Goal: Transaction & Acquisition: Obtain resource

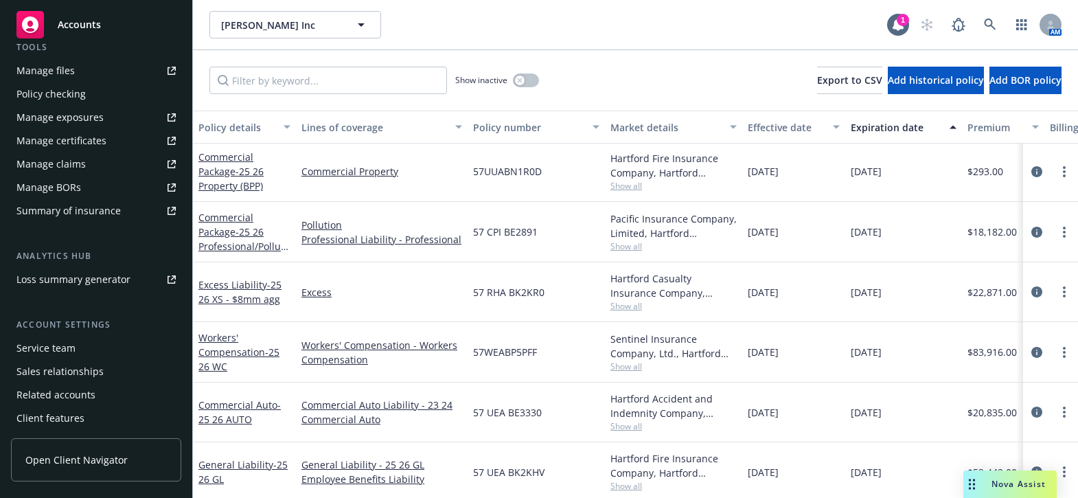
scroll to position [420, 0]
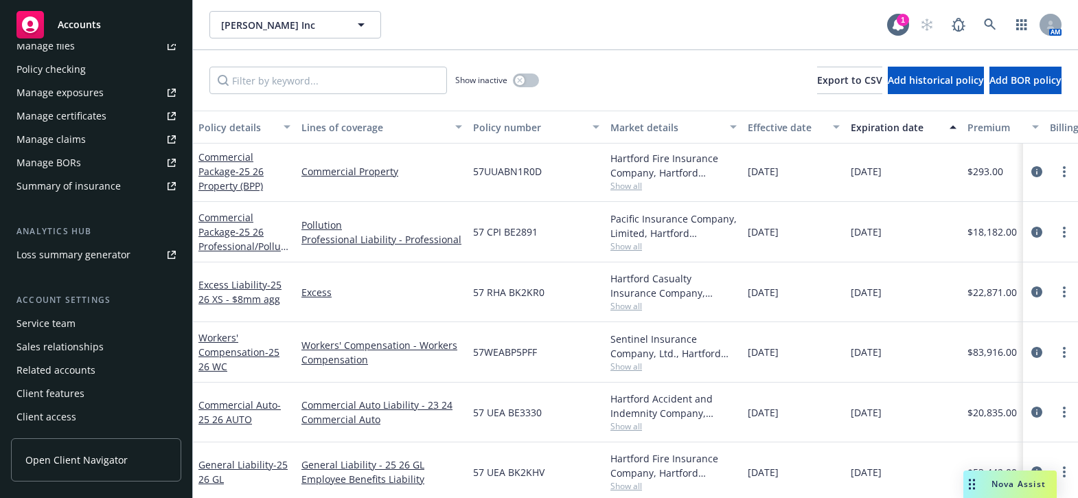
click at [93, 109] on div "Manage certificates" at bounding box center [61, 116] width 90 height 22
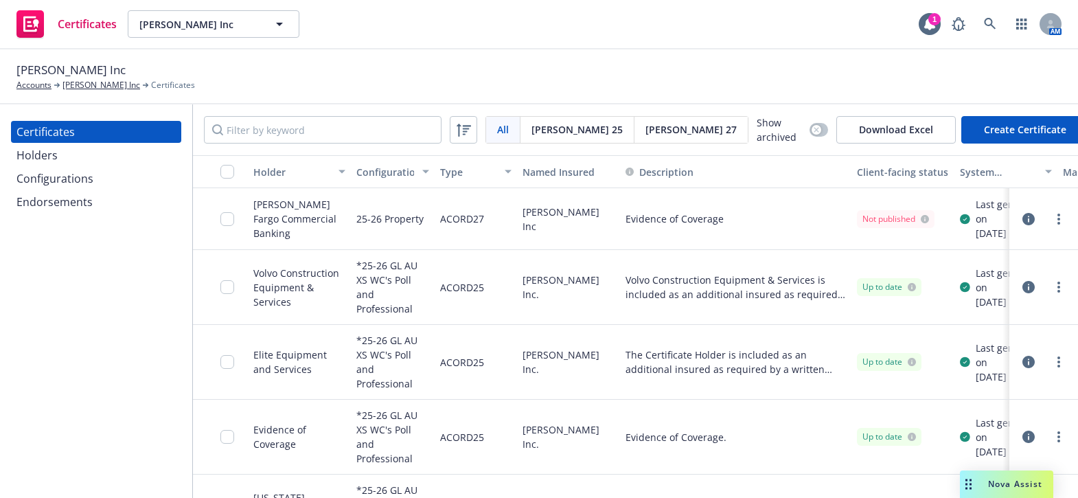
click at [89, 140] on div "Certificates" at bounding box center [95, 132] width 159 height 22
click at [102, 149] on div "Holders" at bounding box center [95, 155] width 159 height 22
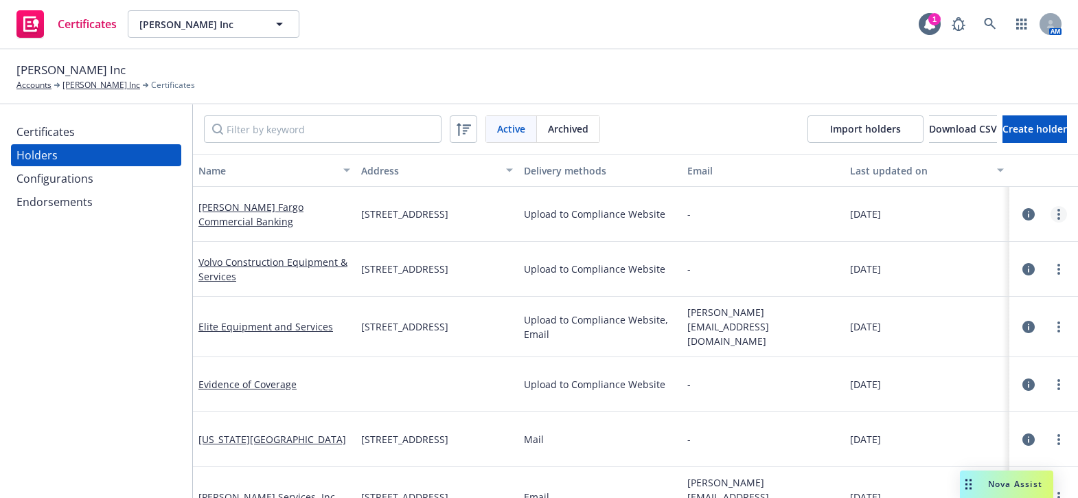
click at [1051, 216] on link "more" at bounding box center [1059, 214] width 16 height 16
click at [984, 234] on link "Edit" at bounding box center [971, 242] width 151 height 27
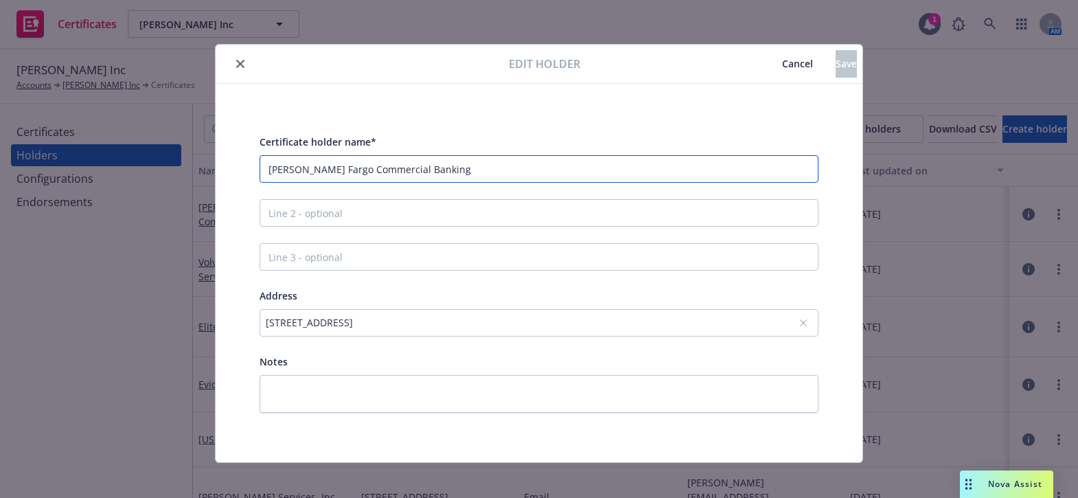
drag, startPoint x: 444, startPoint y: 179, endPoint x: -27, endPoint y: 126, distance: 474.1
click at [0, 126] on html "Certificates Ford E.C. Inc Ford E.C. Inc 1 AM Ford E.C. Inc Accounts Ford E.C. …" at bounding box center [539, 249] width 1078 height 498
paste input "Bank, N.A."
type input "Wells Fargo Bank, N.A."
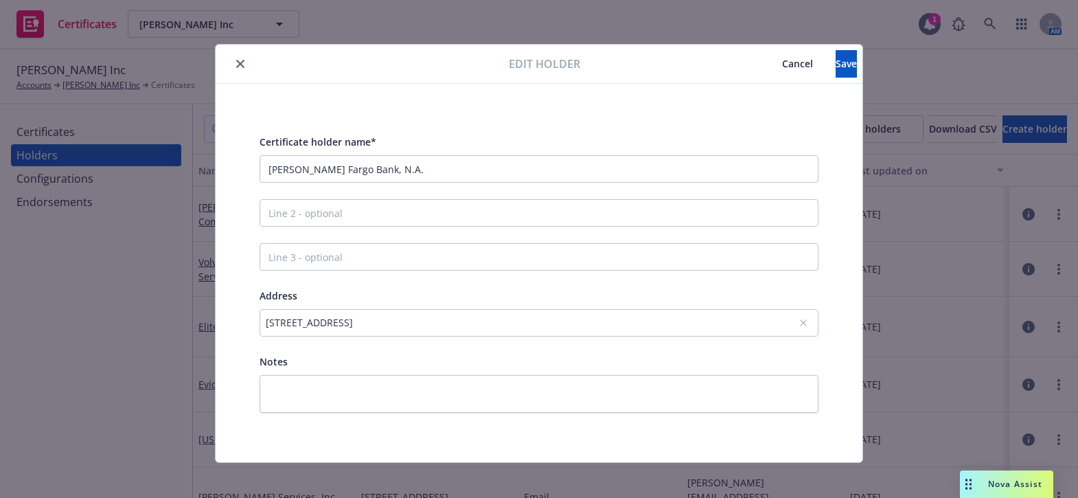
click at [302, 324] on div "21255 Burbank Blvd, Ste 110, Woodland Hills, CA, 91367, USA" at bounding box center [532, 322] width 533 height 14
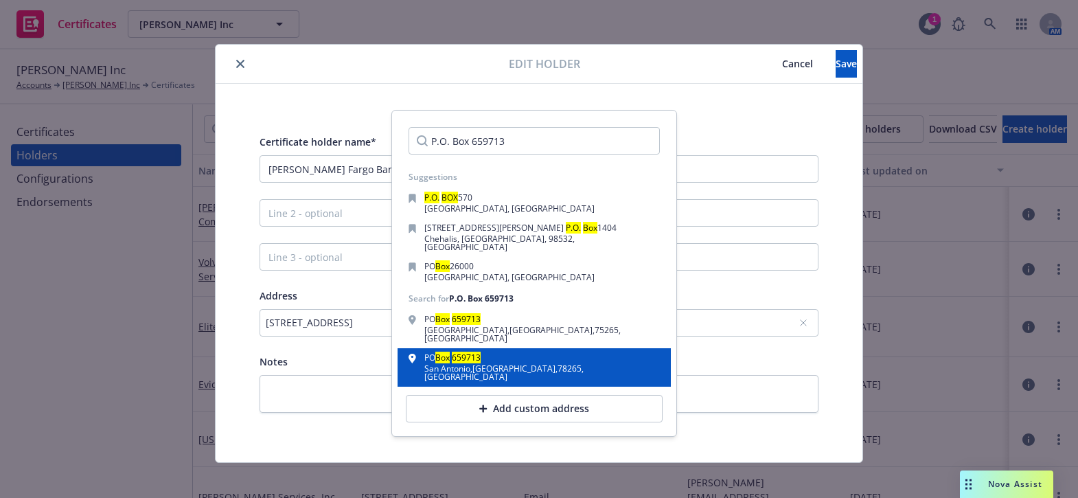
type input "P.O. Box 659713"
click at [433, 365] on div "San Antonio , TX , 78265 , USA" at bounding box center [542, 373] width 236 height 16
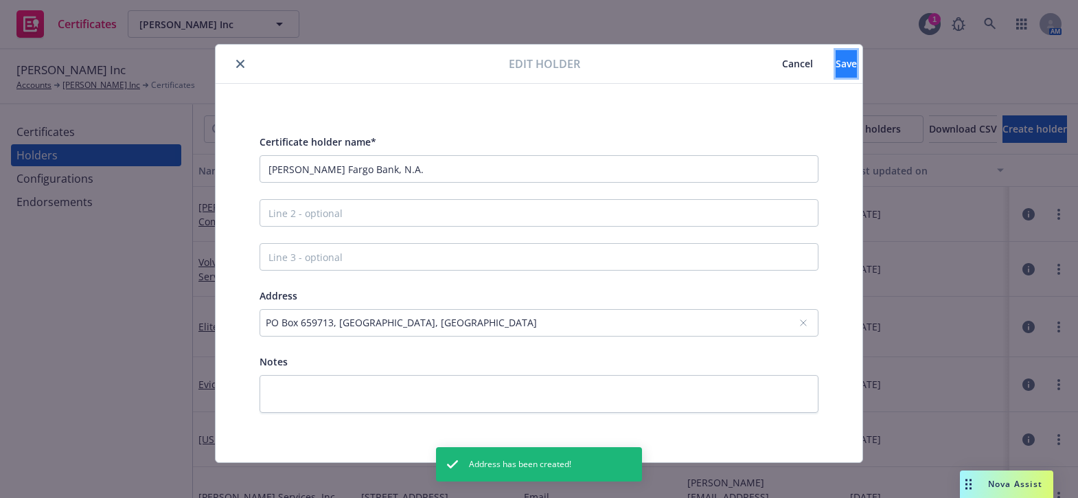
click at [836, 63] on span "Save" at bounding box center [846, 63] width 21 height 13
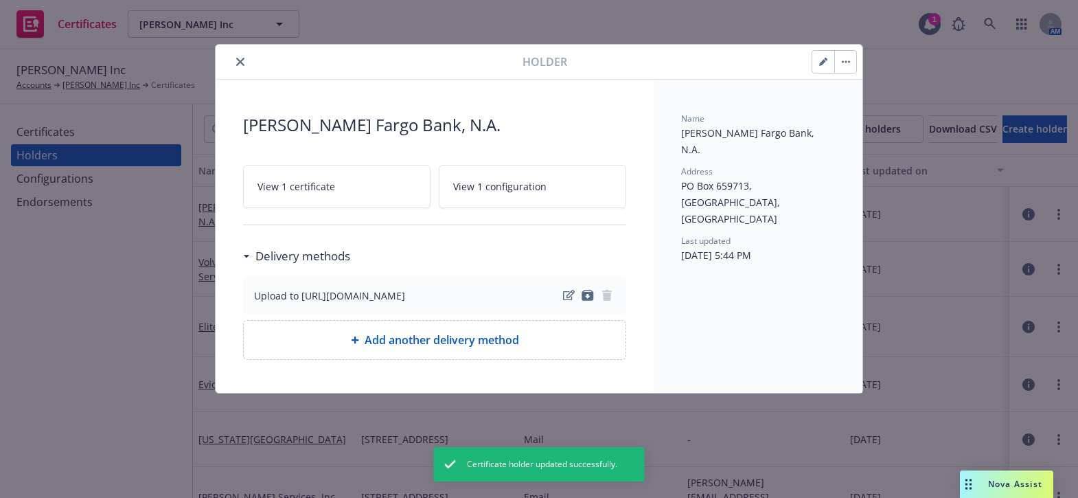
click at [240, 62] on icon "close" at bounding box center [240, 62] width 8 height 8
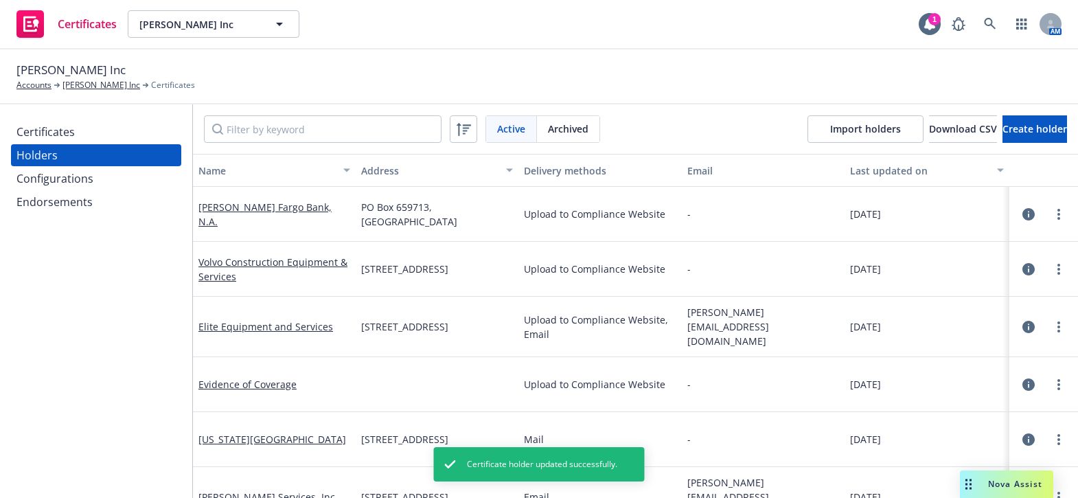
click at [124, 116] on div "Certificates Holders Configurations Endorsements" at bounding box center [96, 301] width 192 height 394
click at [124, 122] on div "Certificates" at bounding box center [95, 132] width 159 height 22
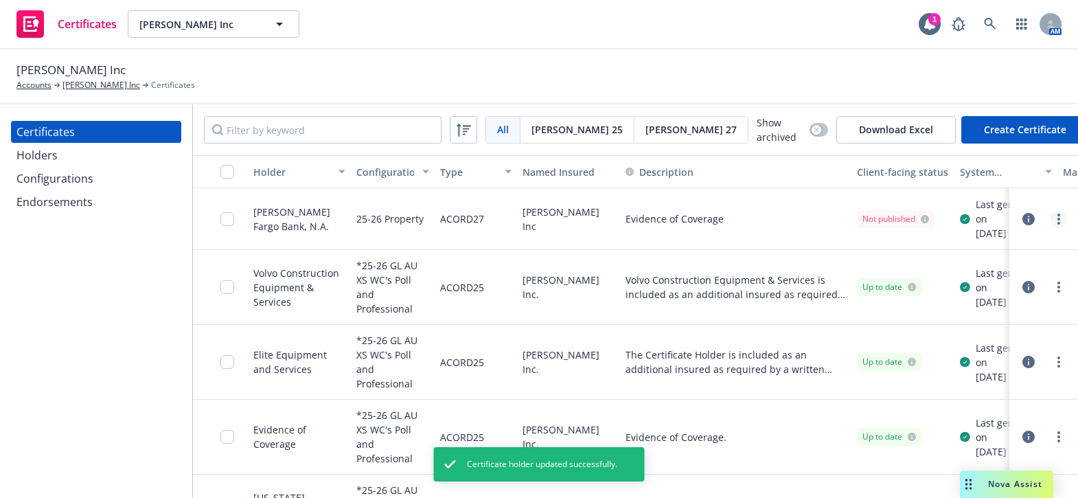
click at [1051, 221] on link "more" at bounding box center [1059, 219] width 16 height 16
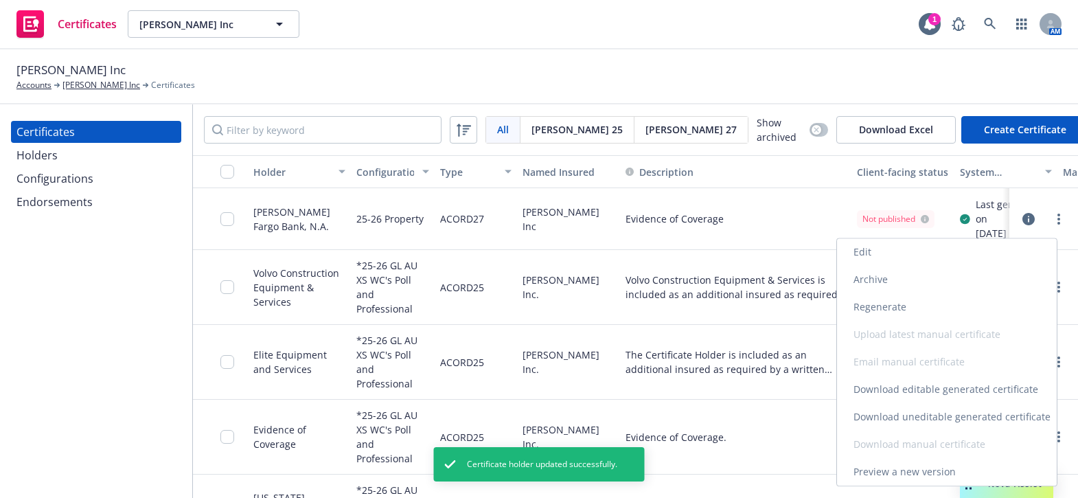
click at [859, 260] on link "Edit" at bounding box center [947, 251] width 220 height 27
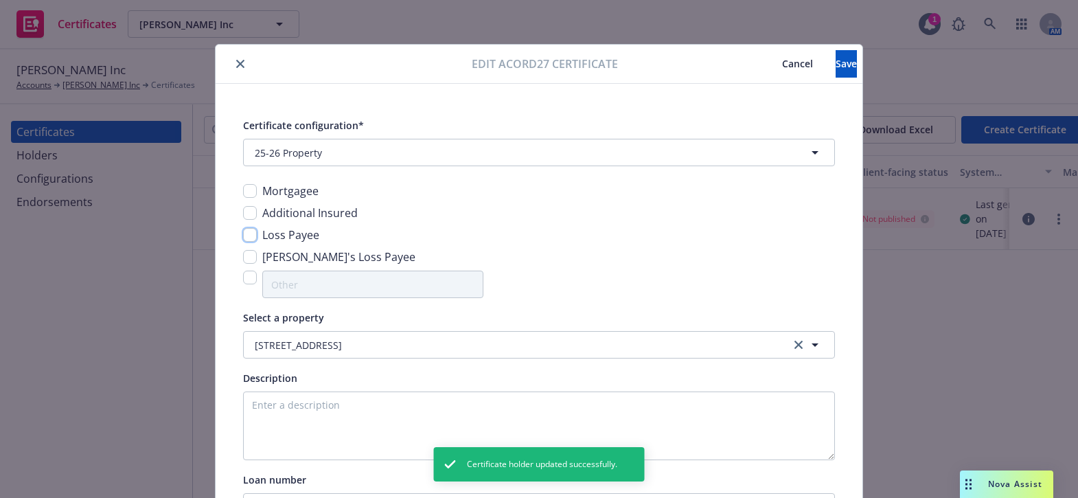
click at [249, 239] on input "checkbox" at bounding box center [250, 235] width 14 height 14
checkbox input "true"
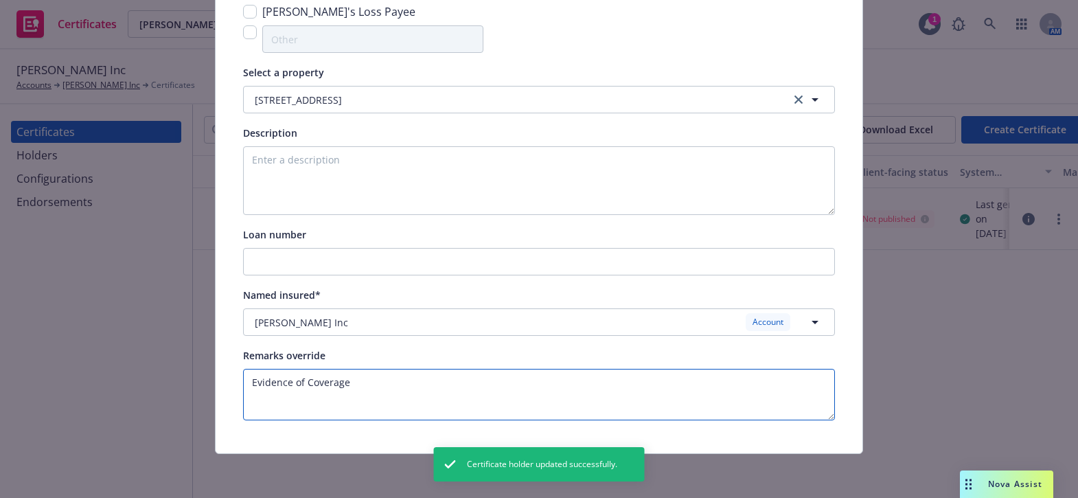
drag, startPoint x: 366, startPoint y: 399, endPoint x: -108, endPoint y: 322, distance: 480.1
click at [0, 322] on html "Certificates Ford E.C. Inc Ford E.C. Inc 1 AM Ford E.C. Inc Accounts Ford E.C. …" at bounding box center [539, 249] width 1078 height 498
paste textarea "P.O. Box 659713"
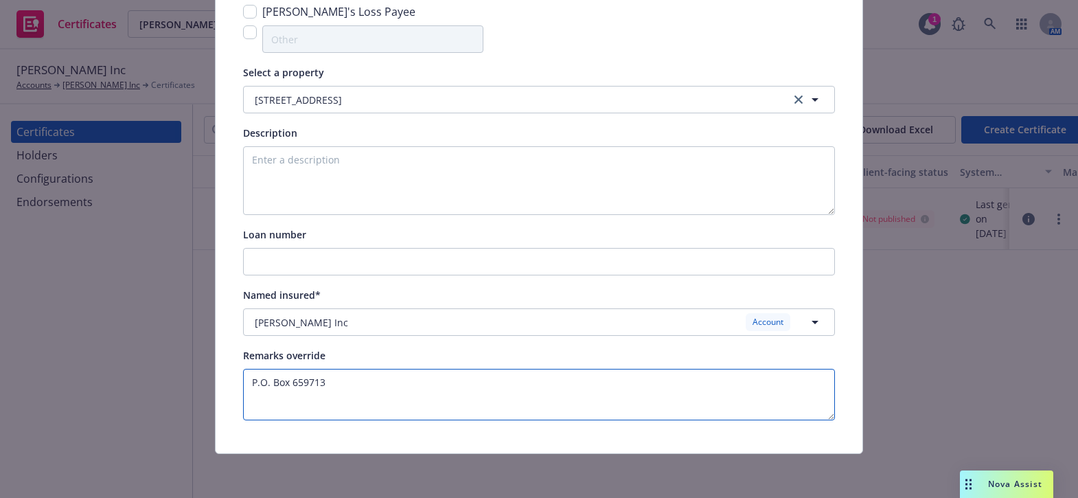
drag, startPoint x: 220, startPoint y: 364, endPoint x: 19, endPoint y: 323, distance: 204.7
click at [19, 323] on div "Edit Acord27 certificate Cancel Save Certificate configuration* [object Object]…" at bounding box center [539, 249] width 1078 height 498
paste textarea "Wells Fargo Bank, N.A."
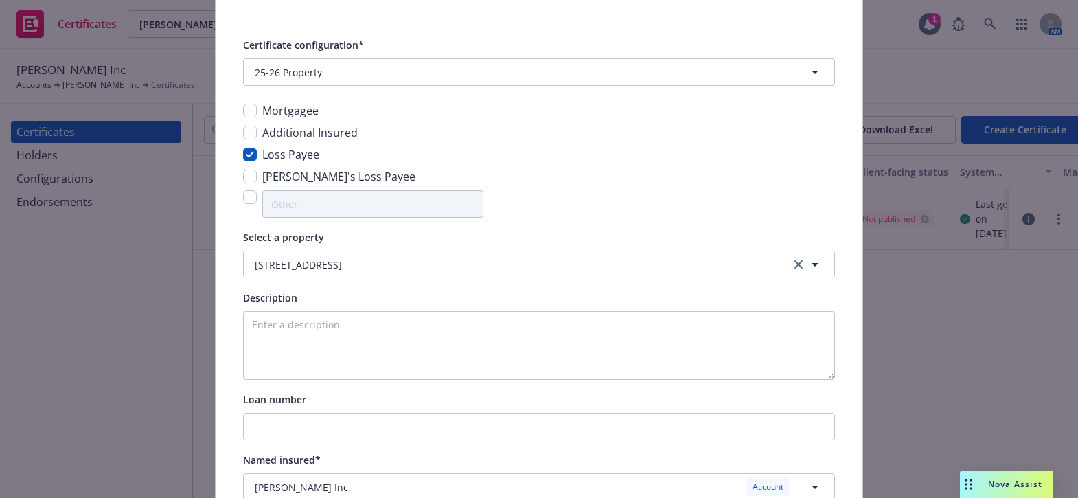
scroll to position [0, 0]
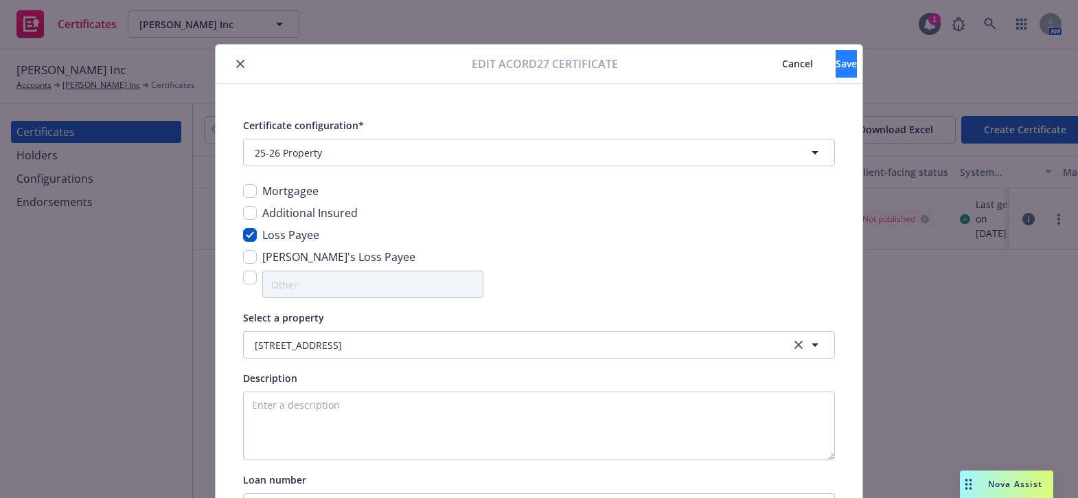
type textarea "Wells Fargo Bank, N.A. is listed as Loss Payee."
click at [836, 72] on button "Save" at bounding box center [846, 63] width 21 height 27
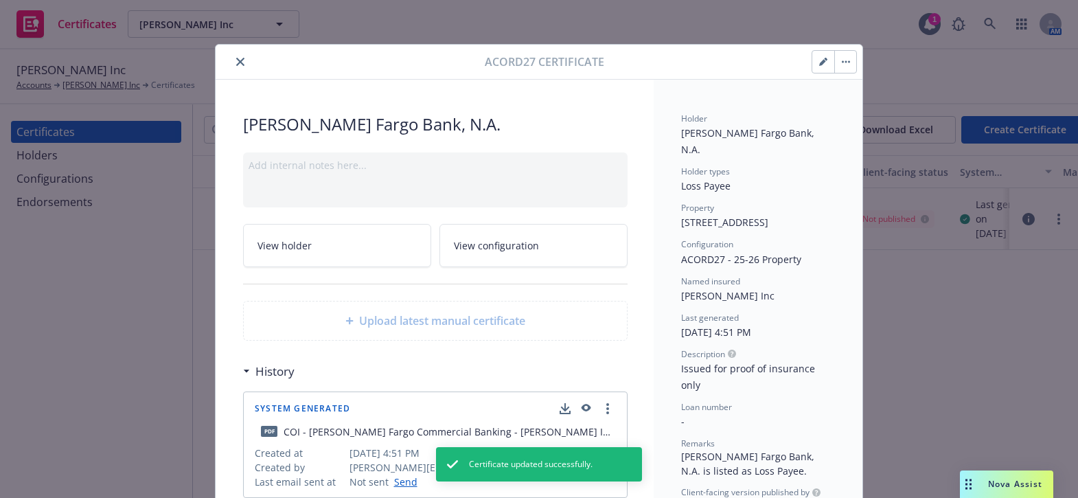
click at [240, 62] on button "close" at bounding box center [240, 62] width 16 height 16
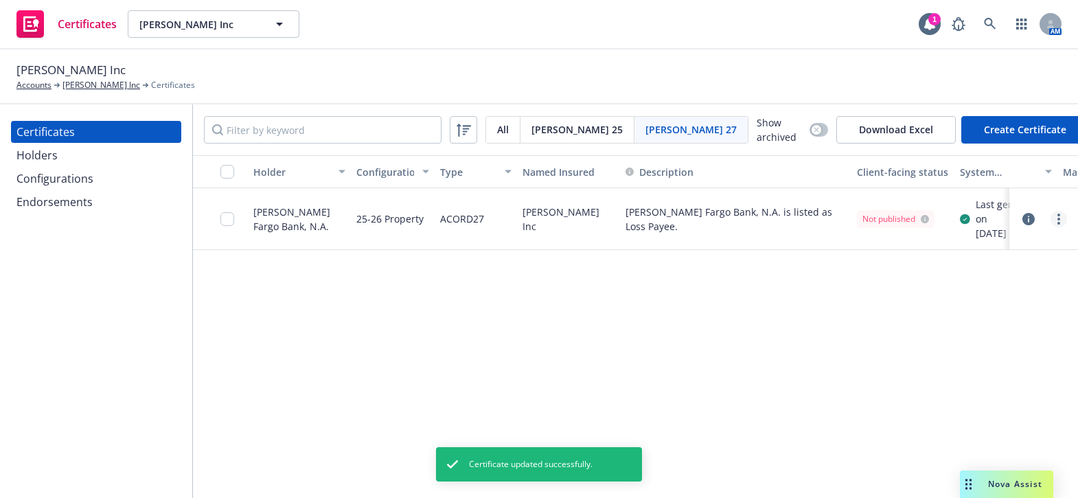
click at [1059, 220] on circle "more" at bounding box center [1059, 219] width 3 height 3
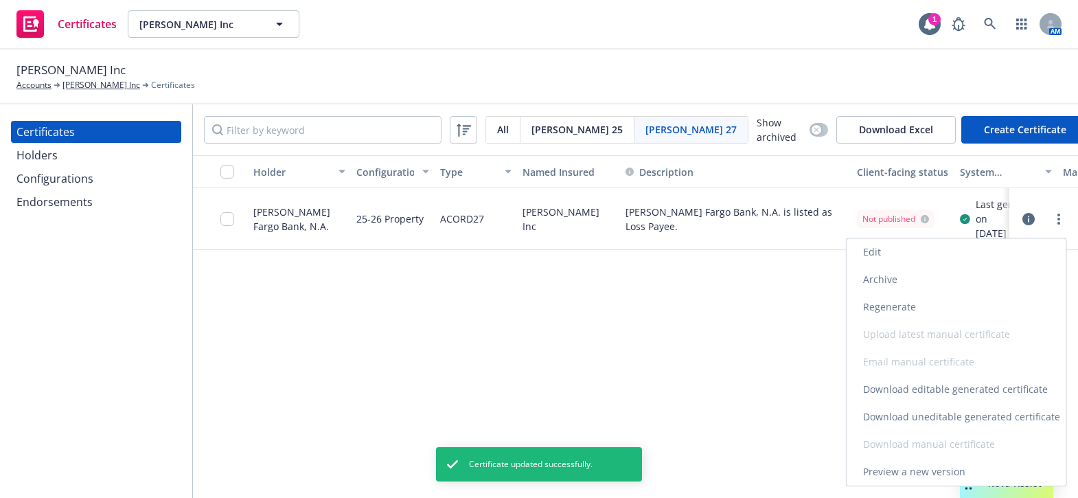
click at [886, 315] on link "Regenerate" at bounding box center [957, 306] width 220 height 27
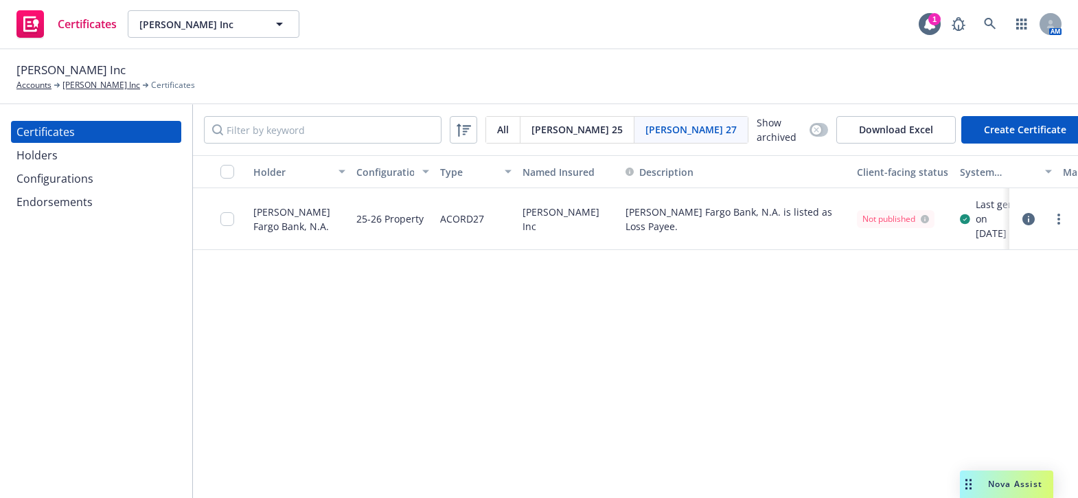
click at [28, 370] on div "Certificates Holders Configurations Endorsements" at bounding box center [96, 301] width 192 height 394
click at [1056, 219] on link "more" at bounding box center [1059, 219] width 16 height 16
click at [896, 418] on link "Download uneditable generated certificate" at bounding box center [957, 416] width 220 height 27
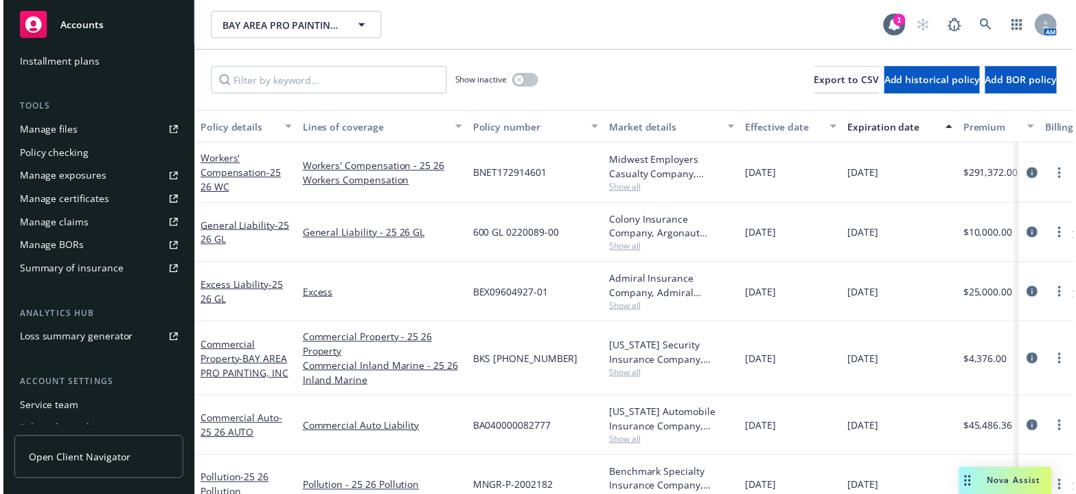
scroll to position [420, 0]
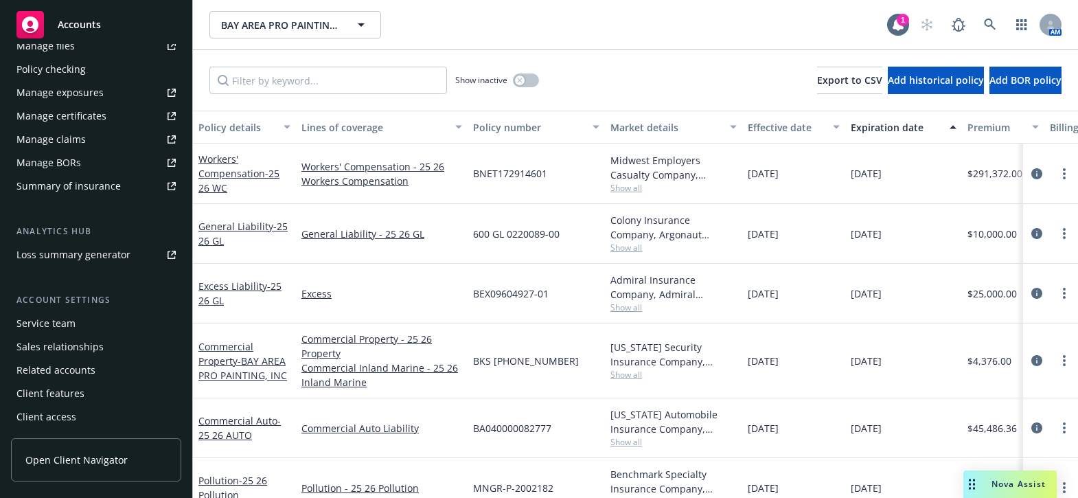
click at [86, 110] on div "Manage certificates" at bounding box center [61, 116] width 90 height 22
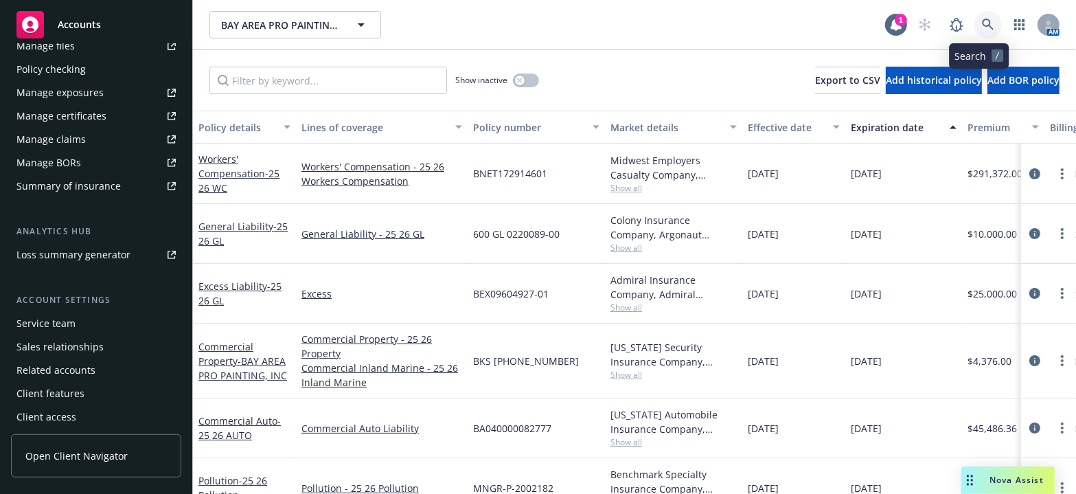
click at [975, 14] on link at bounding box center [988, 24] width 27 height 27
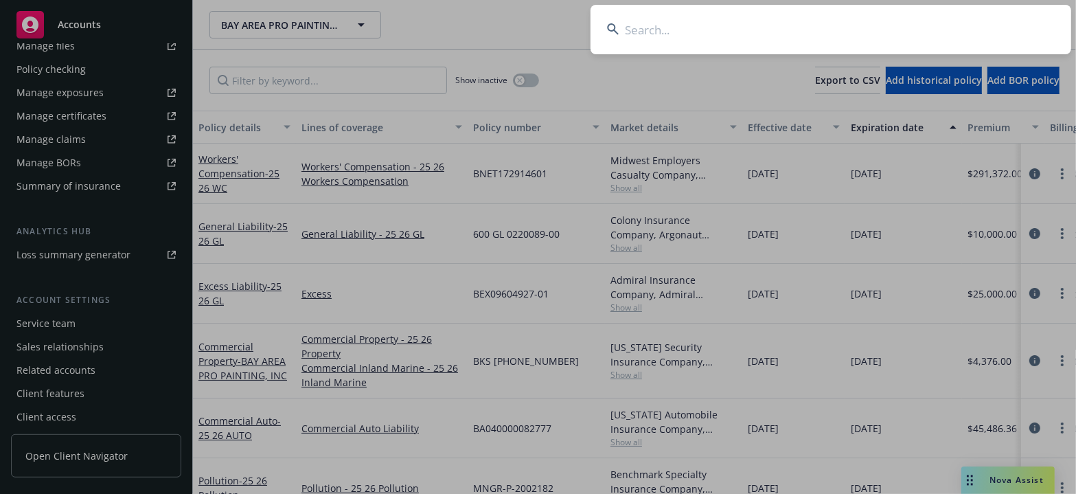
type input "W2B36F200101"
click at [785, 25] on input "W2B36F200101" at bounding box center [831, 29] width 481 height 49
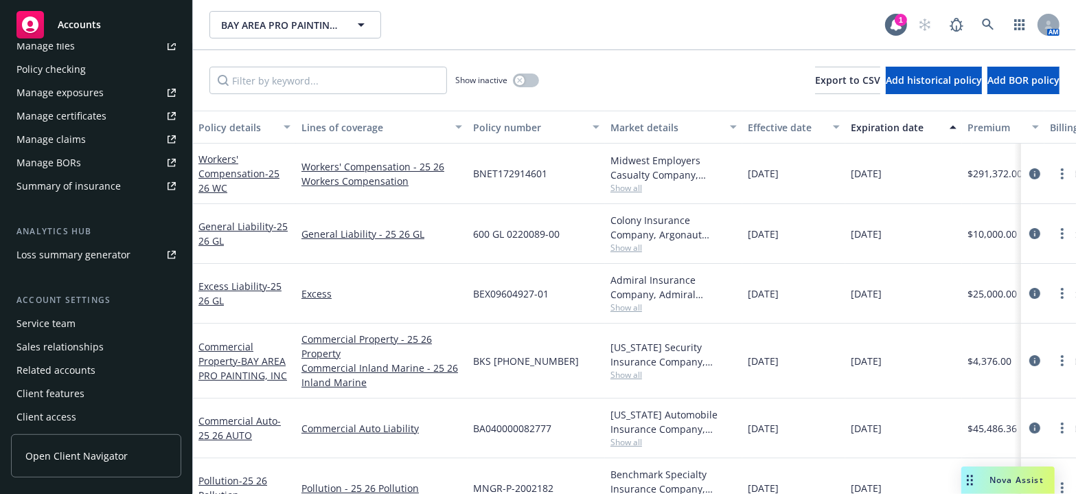
click at [82, 14] on div "Accounts" at bounding box center [95, 24] width 159 height 27
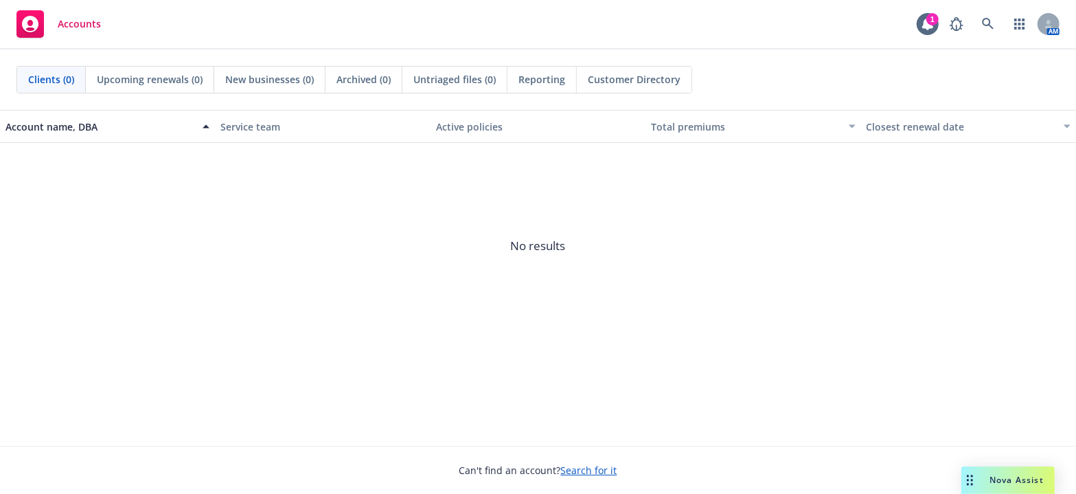
click at [672, 64] on div "Clients (0) Upcoming renewals (0) New businesses (0) Archived (0) Untriaged fil…" at bounding box center [538, 79] width 1076 height 60
click at [668, 78] on span "Customer Directory" at bounding box center [634, 79] width 93 height 14
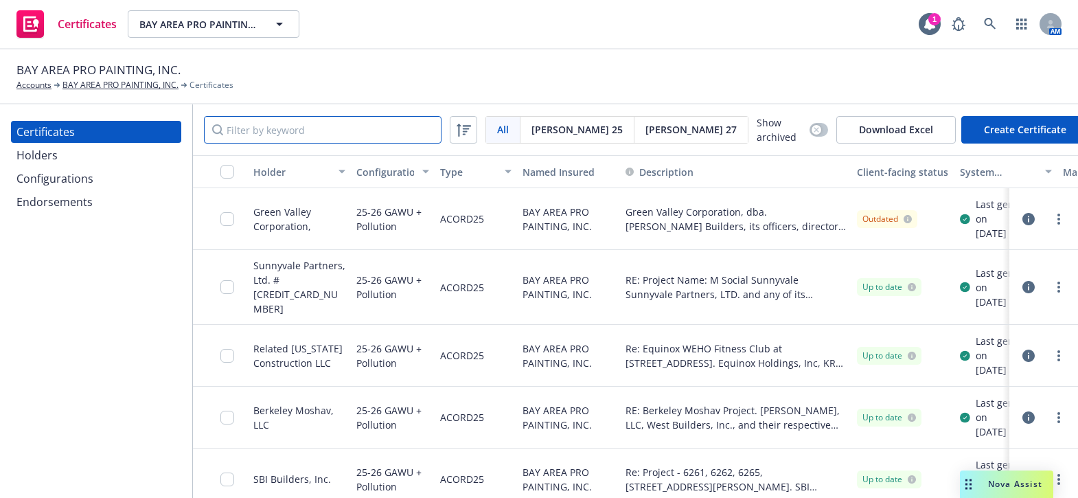
click at [288, 131] on input "Filter by keyword" at bounding box center [323, 129] width 238 height 27
click at [96, 155] on div "Holders" at bounding box center [95, 155] width 159 height 22
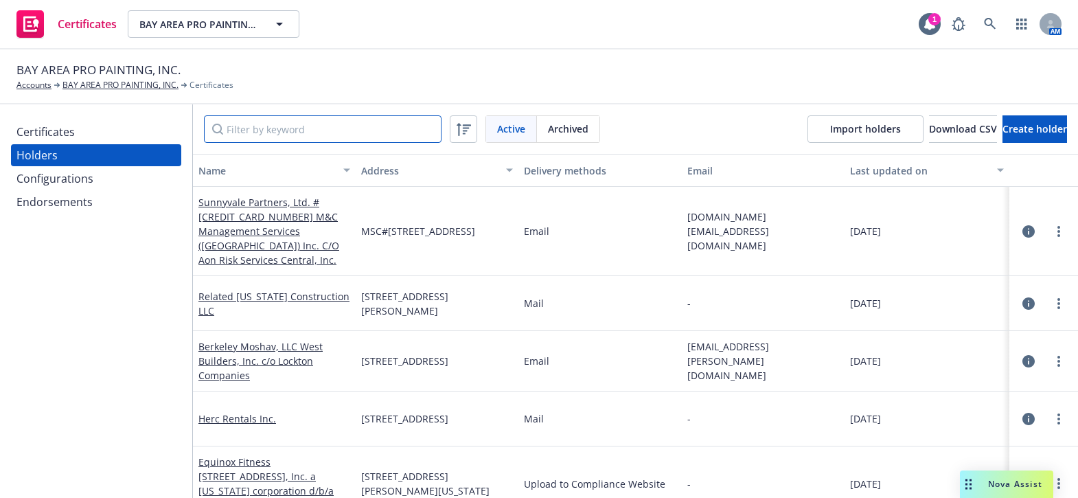
click at [273, 115] on input "Filter by keyword" at bounding box center [323, 128] width 238 height 27
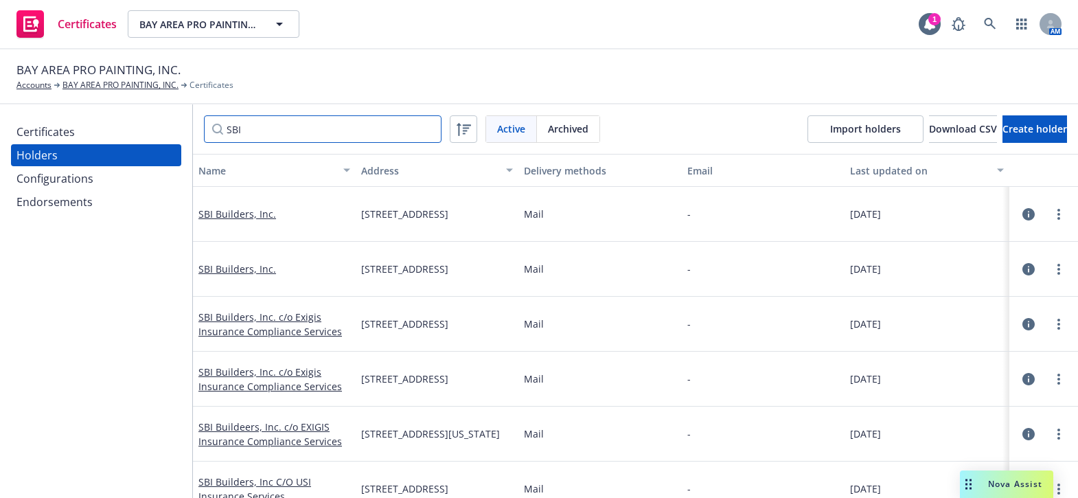
type input "SBI"
drag, startPoint x: 315, startPoint y: 131, endPoint x: 241, endPoint y: 114, distance: 75.5
click at [295, 123] on input "SBI" at bounding box center [323, 128] width 238 height 27
click at [120, 132] on div "Certificates" at bounding box center [95, 132] width 159 height 22
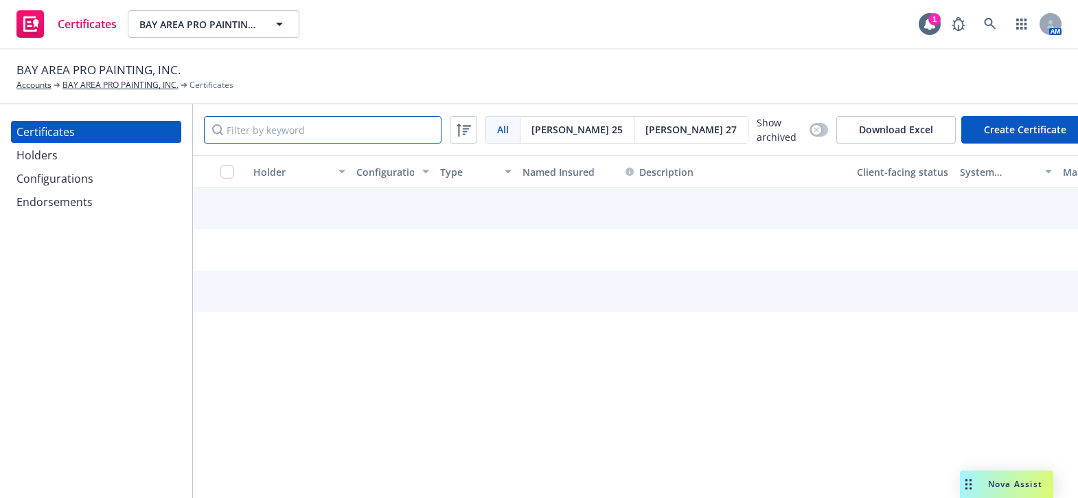
click at [350, 124] on input "Filter by keyword" at bounding box center [323, 129] width 238 height 27
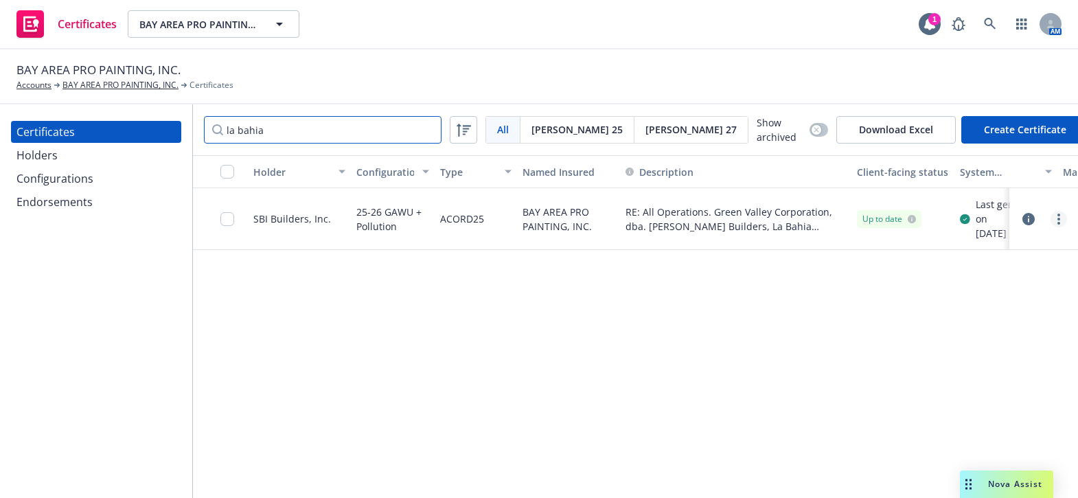
type input "la bahia"
click at [1062, 227] on link "more" at bounding box center [1059, 219] width 16 height 16
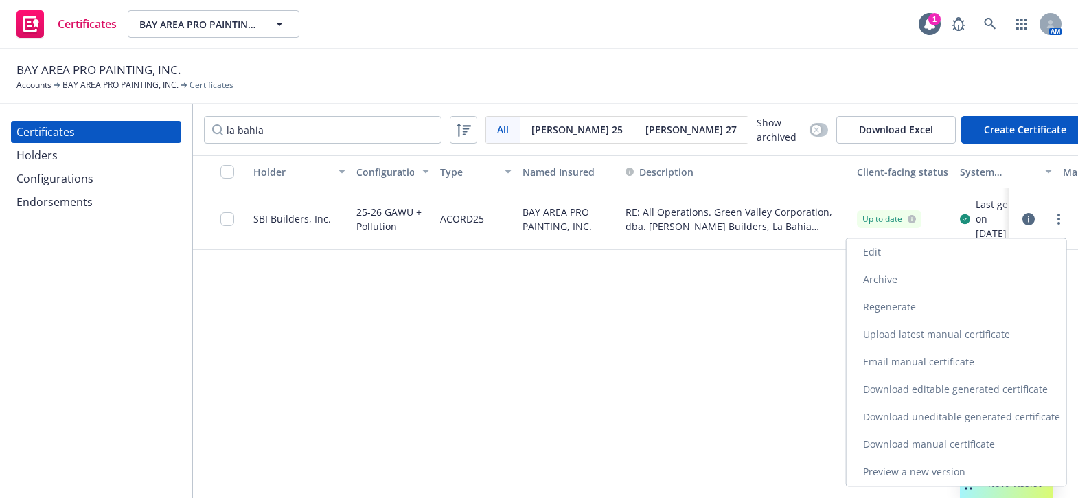
click at [909, 418] on link "Download uneditable generated certificate" at bounding box center [957, 416] width 220 height 27
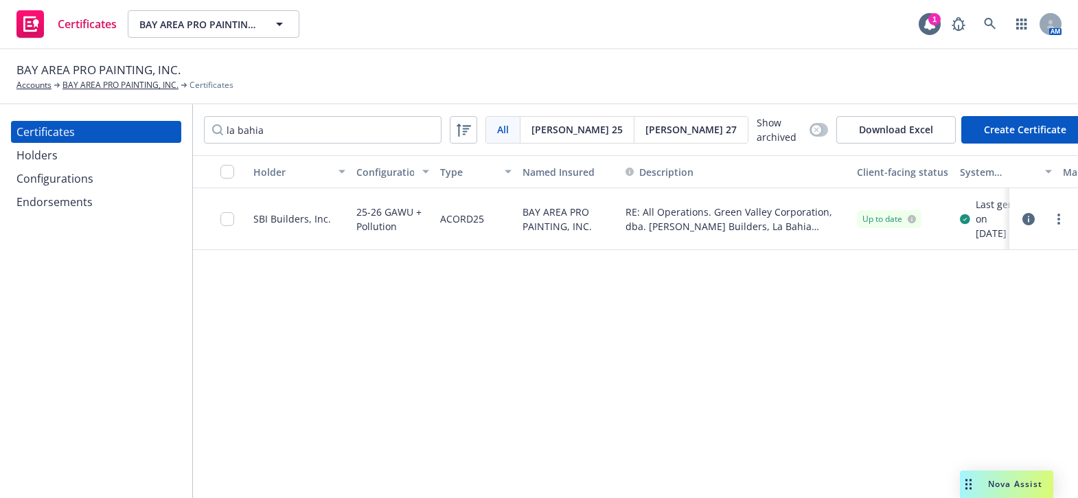
click at [74, 168] on div "Configurations" at bounding box center [54, 179] width 77 height 22
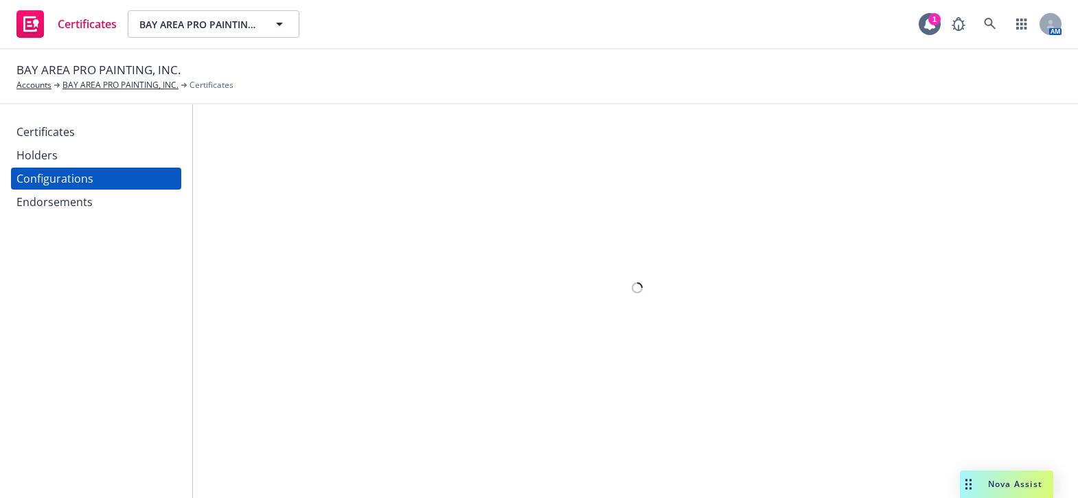
click at [81, 156] on div "Holders" at bounding box center [95, 155] width 159 height 22
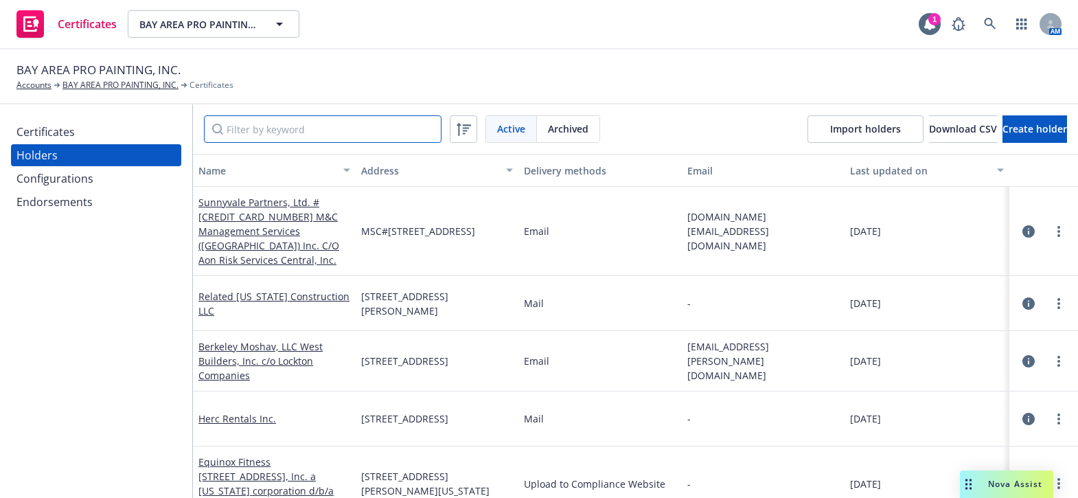
click at [291, 126] on input "Filter by keyword" at bounding box center [323, 128] width 238 height 27
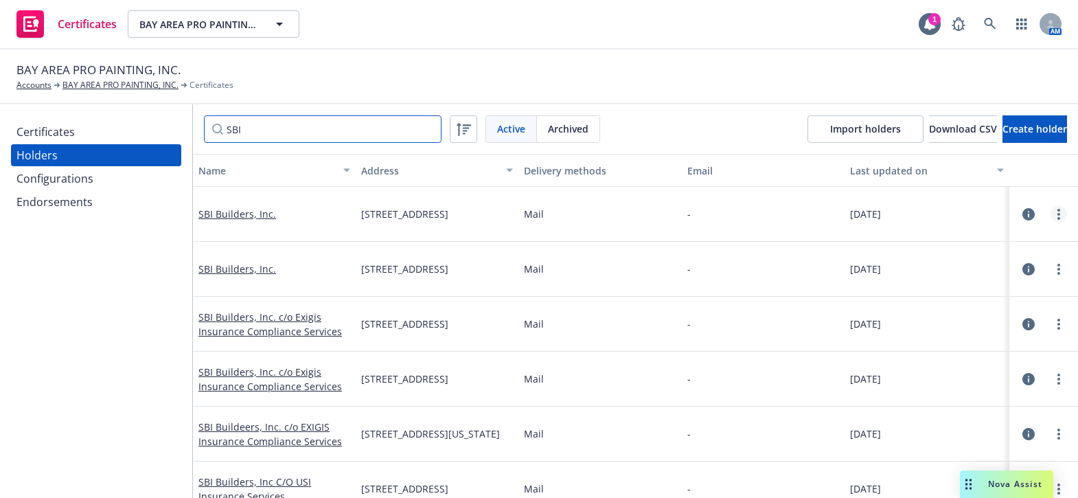
type input "SBI"
click at [1058, 215] on icon "more" at bounding box center [1059, 214] width 3 height 11
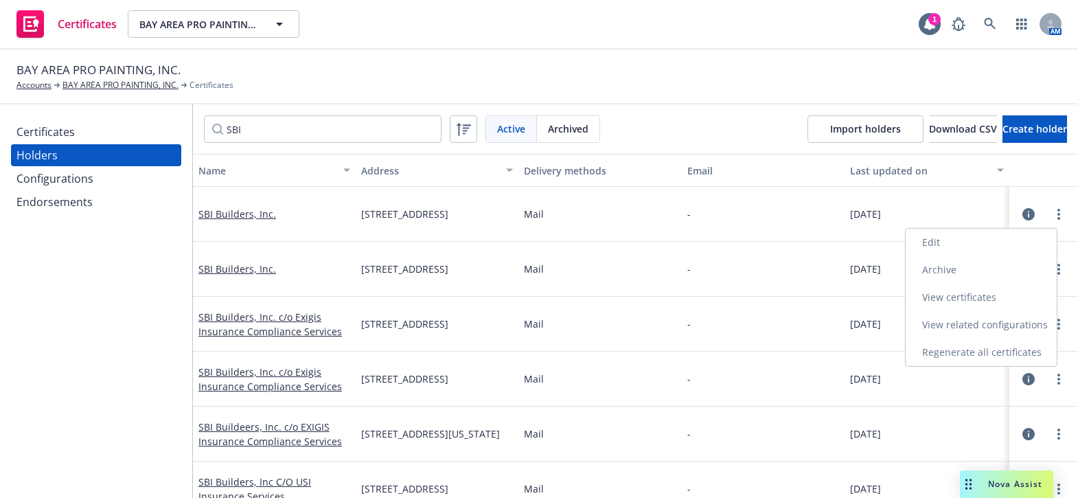
click at [968, 295] on link "View certificates" at bounding box center [981, 297] width 151 height 27
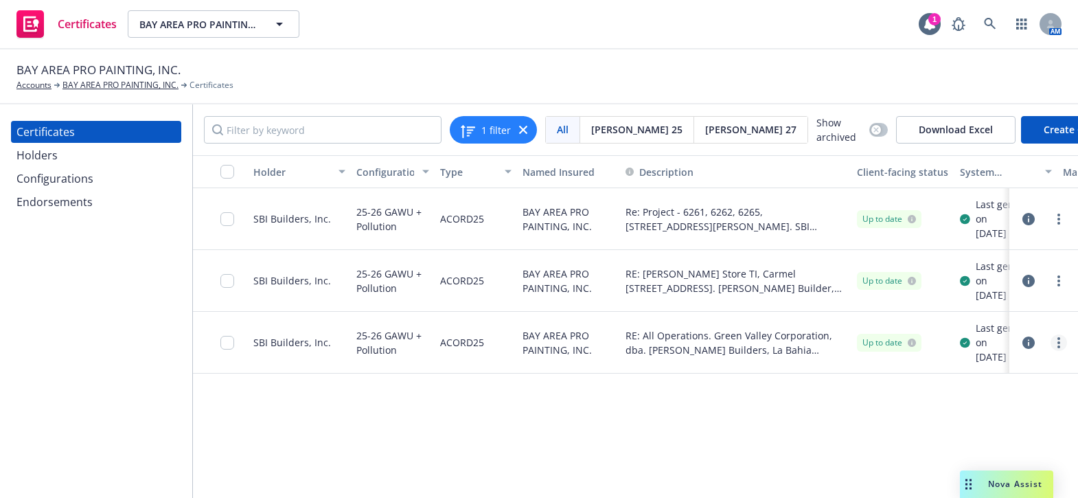
click at [1062, 351] on link "more" at bounding box center [1059, 342] width 16 height 16
click at [1019, 426] on div "Holder Configuration Type Named Insured Description Client-facing status System…" at bounding box center [635, 326] width 885 height 343
click at [1027, 349] on icon "button" at bounding box center [1029, 343] width 12 height 12
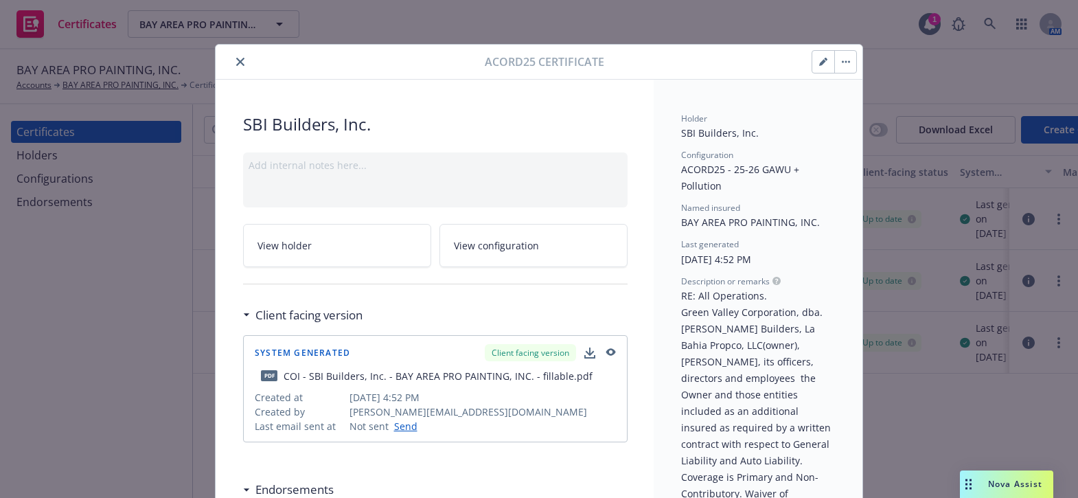
click at [842, 54] on button "button" at bounding box center [845, 62] width 22 height 22
click at [234, 56] on button "close" at bounding box center [240, 62] width 16 height 16
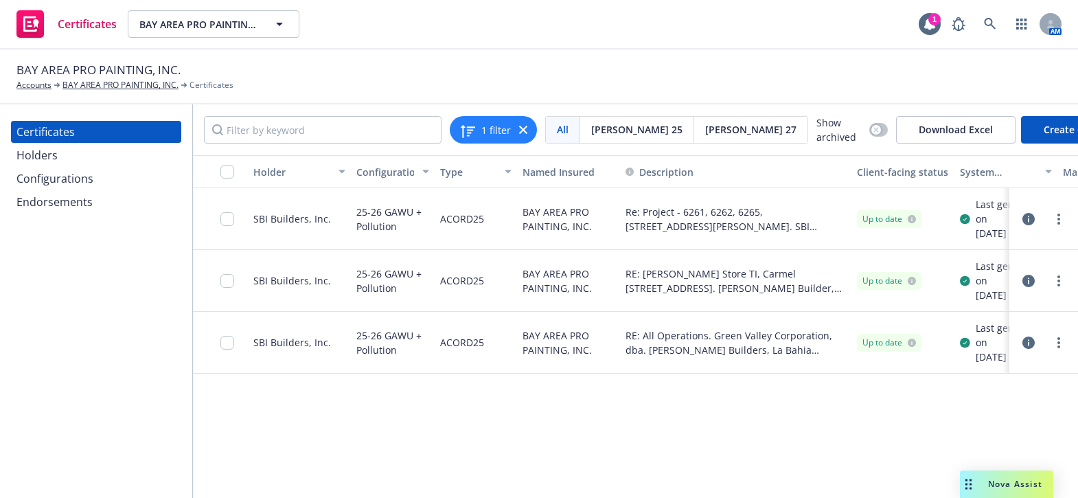
click at [57, 144] on div "Holders" at bounding box center [95, 155] width 159 height 22
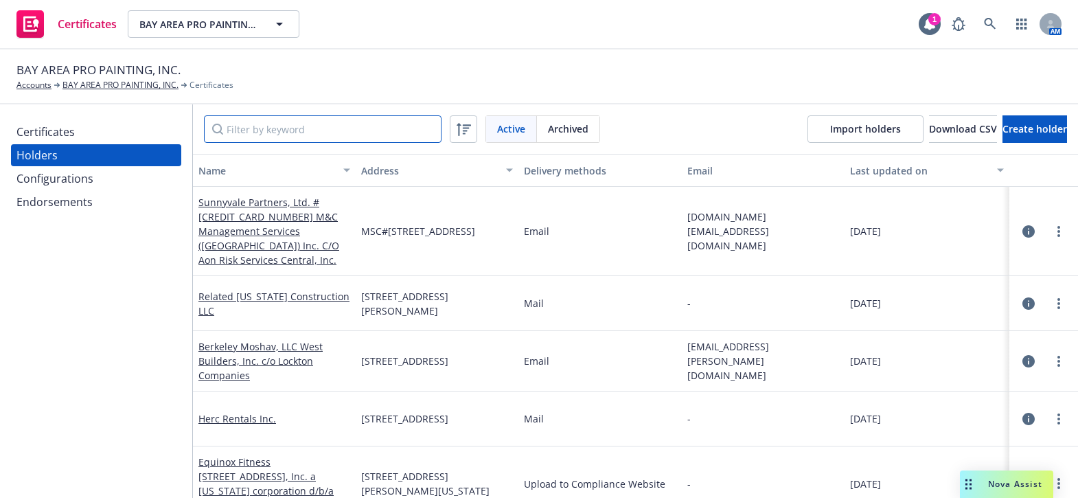
click at [256, 127] on input "Filter by keyword" at bounding box center [323, 128] width 238 height 27
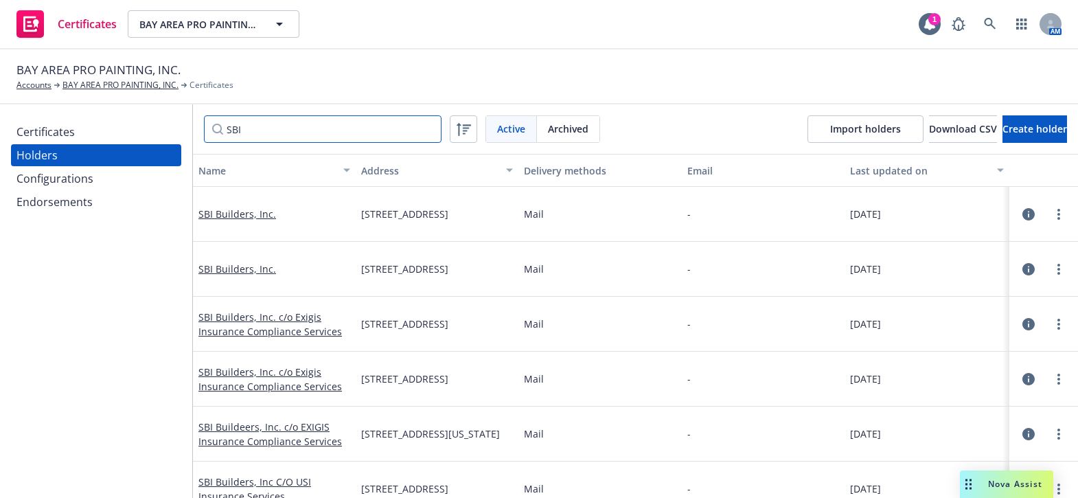
type input "SBI"
click at [1058, 269] on circle "more" at bounding box center [1059, 269] width 3 height 3
click at [1051, 211] on link "more" at bounding box center [1059, 214] width 16 height 16
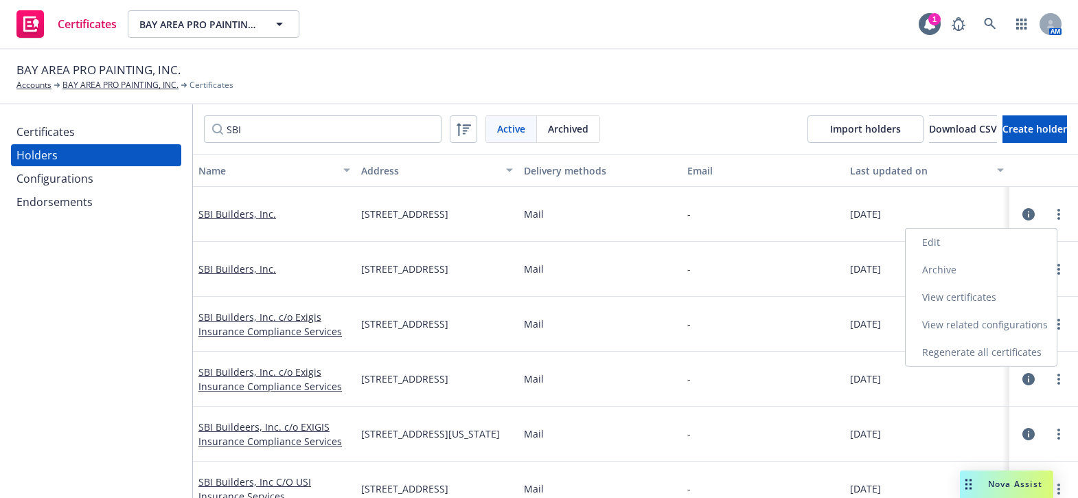
click at [929, 237] on link "Edit" at bounding box center [981, 242] width 151 height 27
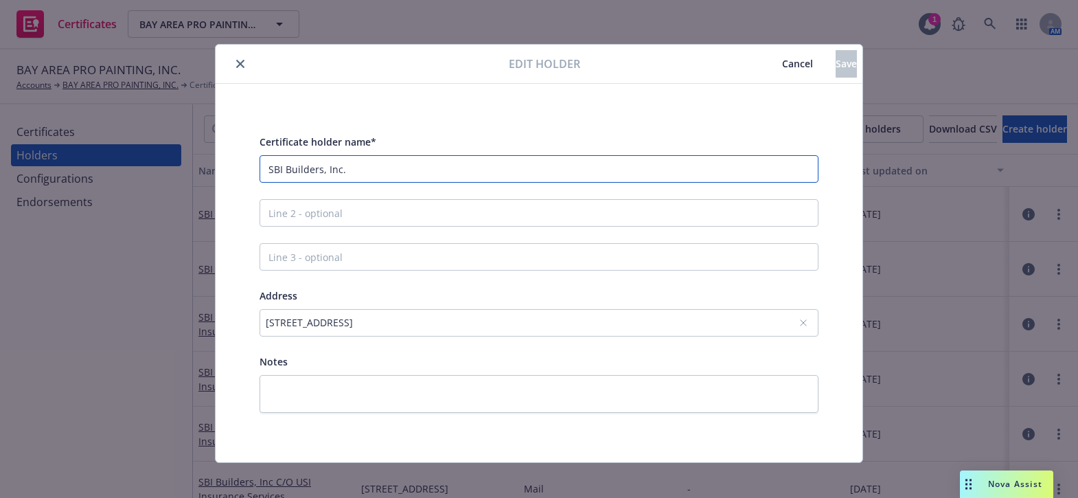
drag, startPoint x: 357, startPoint y: 173, endPoint x: 30, endPoint y: 104, distance: 334.1
click at [46, 113] on div "Edit holder Cancel Save Certificate holder name* SBI Builders, Inc. Address 710…" at bounding box center [539, 249] width 1078 height 498
paste input "Green Valley Corporation dba: Swenson Builders"
type input "Green Valley Corporation dba: Swenson Builders"
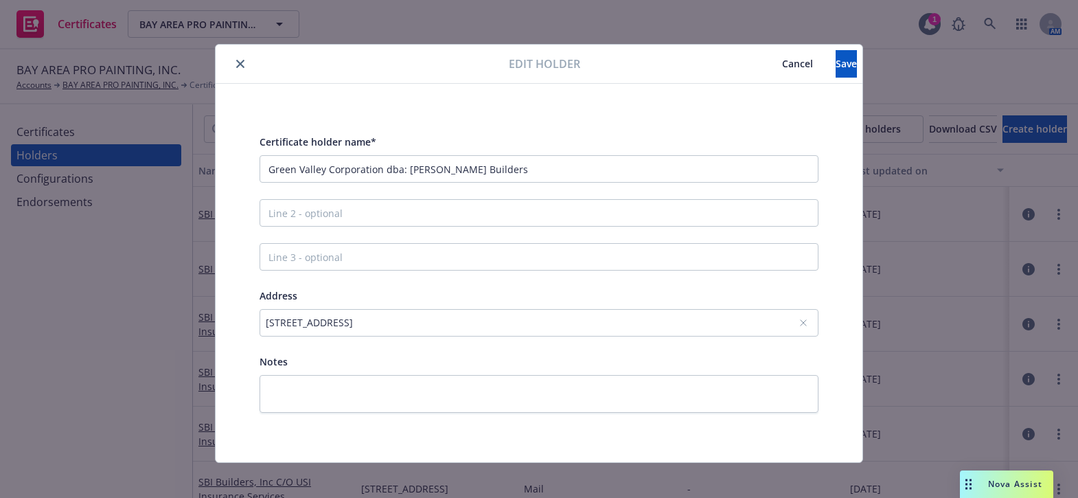
click at [343, 322] on div "710 W Julian St, San Jose, CA, 95126, USA" at bounding box center [532, 322] width 533 height 14
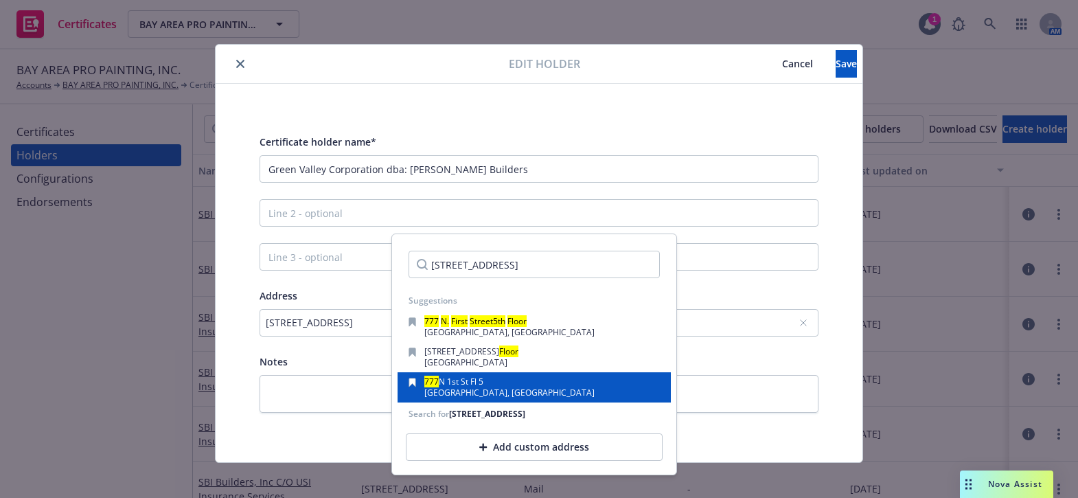
type input "777 N. First Street 5th Floor"
click at [486, 391] on span "San Jose, CA, 95112, USA" at bounding box center [509, 393] width 170 height 12
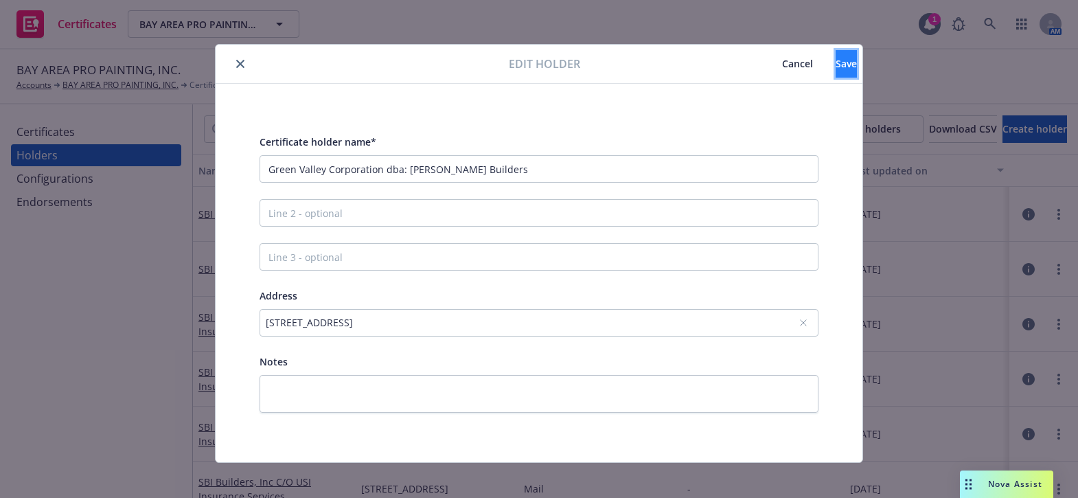
click at [836, 66] on span "Save" at bounding box center [846, 63] width 21 height 13
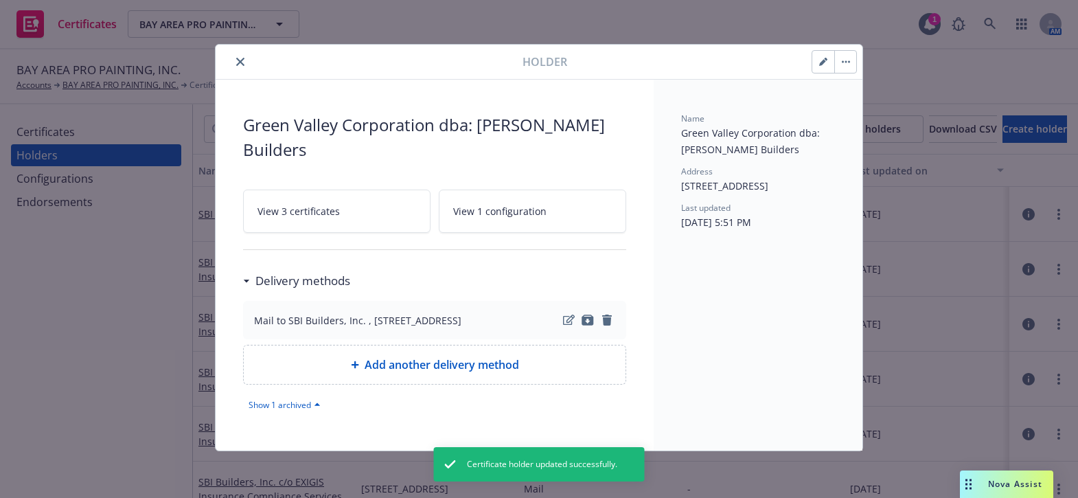
click at [235, 58] on button "close" at bounding box center [240, 62] width 16 height 16
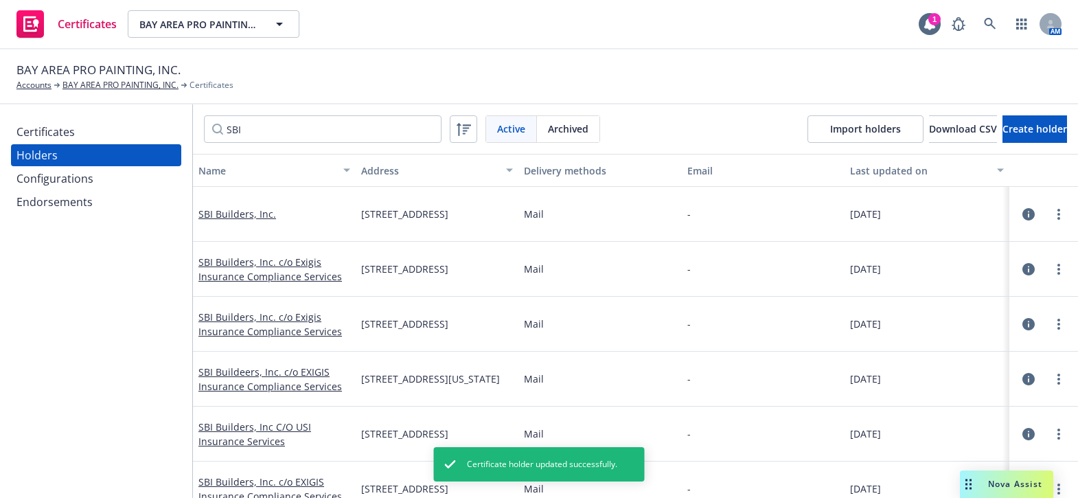
click at [122, 130] on div "Certificates" at bounding box center [95, 132] width 159 height 22
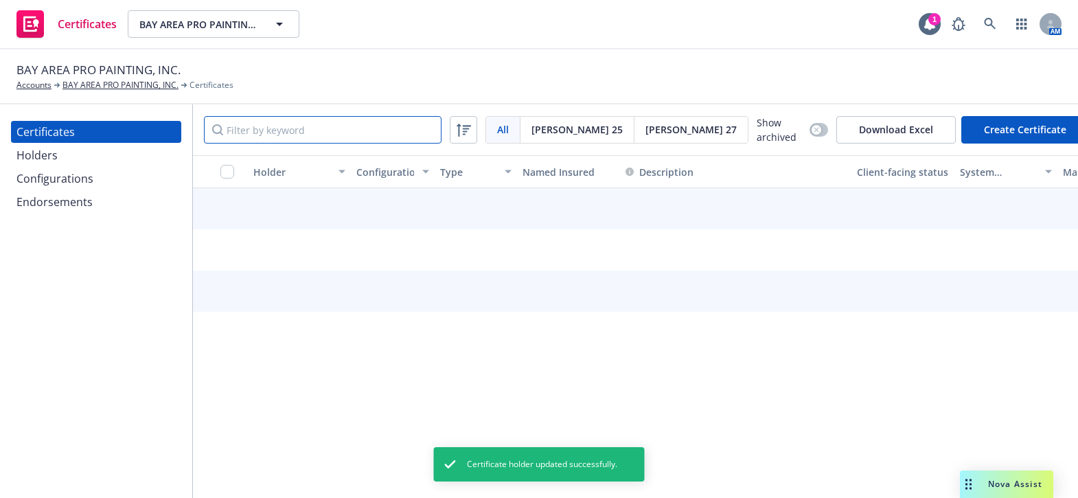
click at [269, 139] on input "Filter by keyword" at bounding box center [323, 129] width 238 height 27
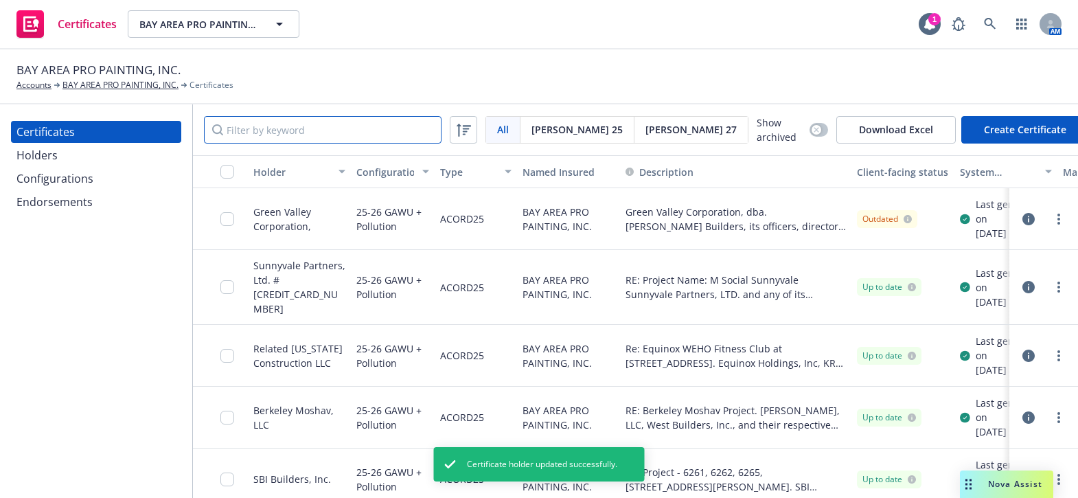
type input "h"
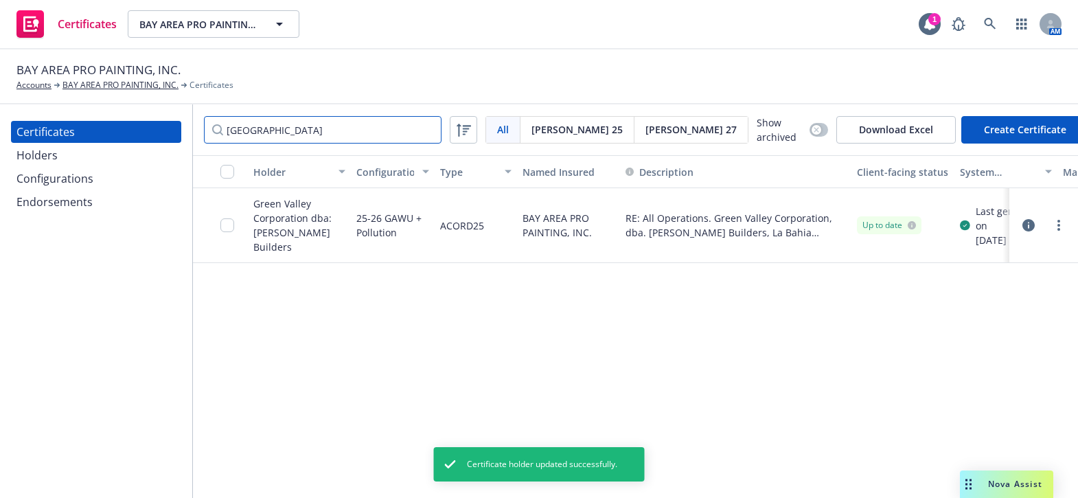
type input "bahia"
click at [1047, 223] on div at bounding box center [1044, 225] width 47 height 16
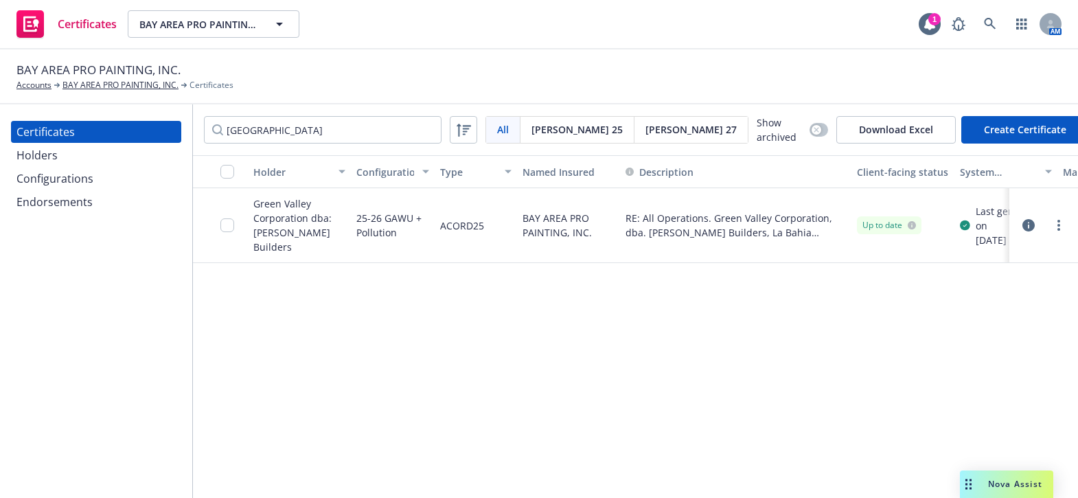
click at [918, 306] on link "Regenerate" at bounding box center [957, 306] width 220 height 27
click at [1054, 218] on link "more" at bounding box center [1057, 225] width 16 height 16
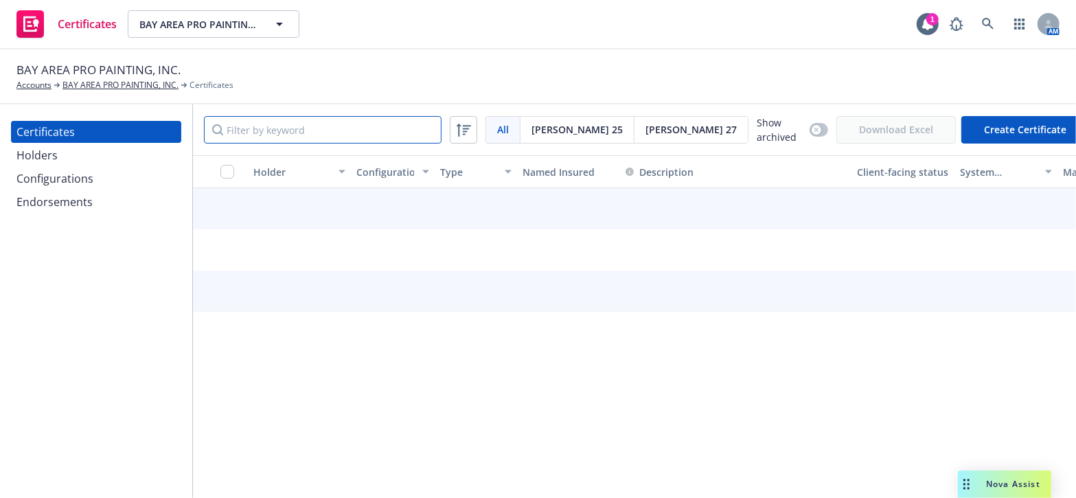
click at [303, 125] on input "Filter by keyword" at bounding box center [323, 129] width 238 height 27
type input "g"
type input "la bahia"
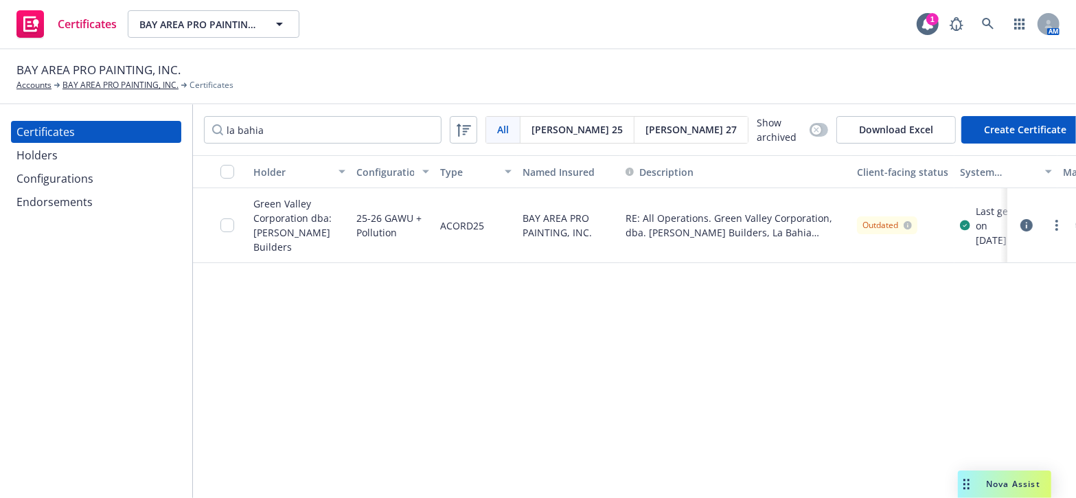
click at [55, 414] on div "Certificates Holders Configurations Endorsements" at bounding box center [96, 301] width 192 height 394
click at [1052, 227] on link "more" at bounding box center [1057, 225] width 16 height 16
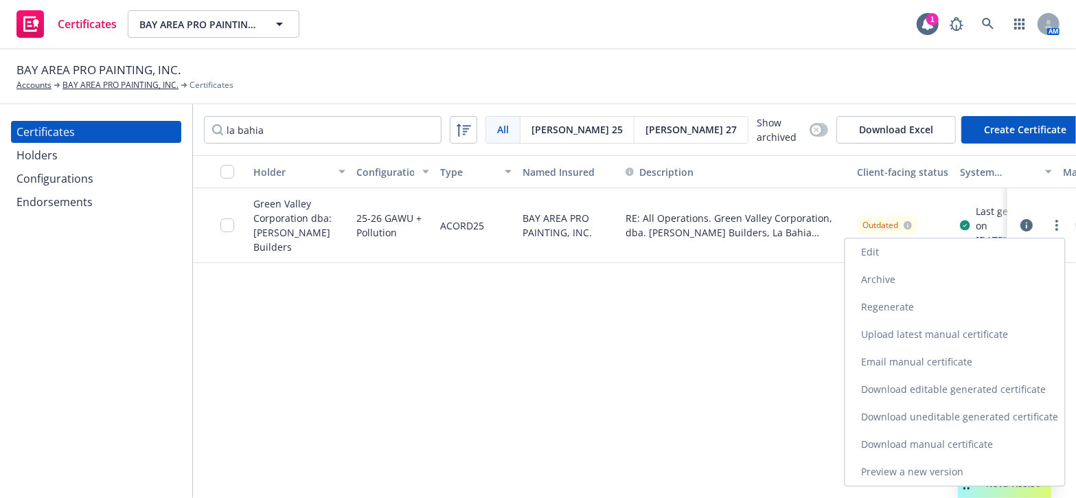
click at [898, 405] on link "Download uneditable generated certificate" at bounding box center [955, 416] width 220 height 27
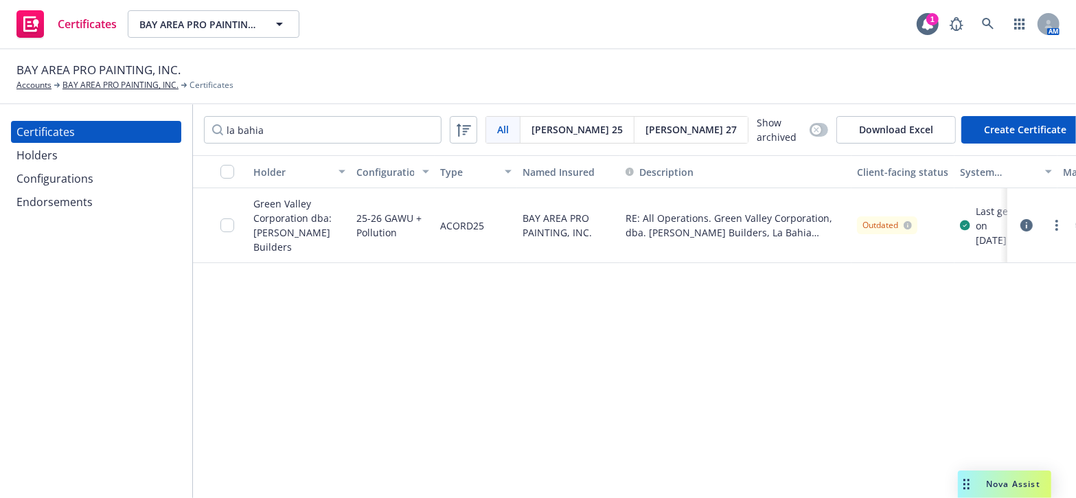
click at [27, 391] on div "Certificates Holders Configurations Endorsements" at bounding box center [96, 301] width 192 height 394
click at [1065, 223] on link "more" at bounding box center [1057, 225] width 16 height 16
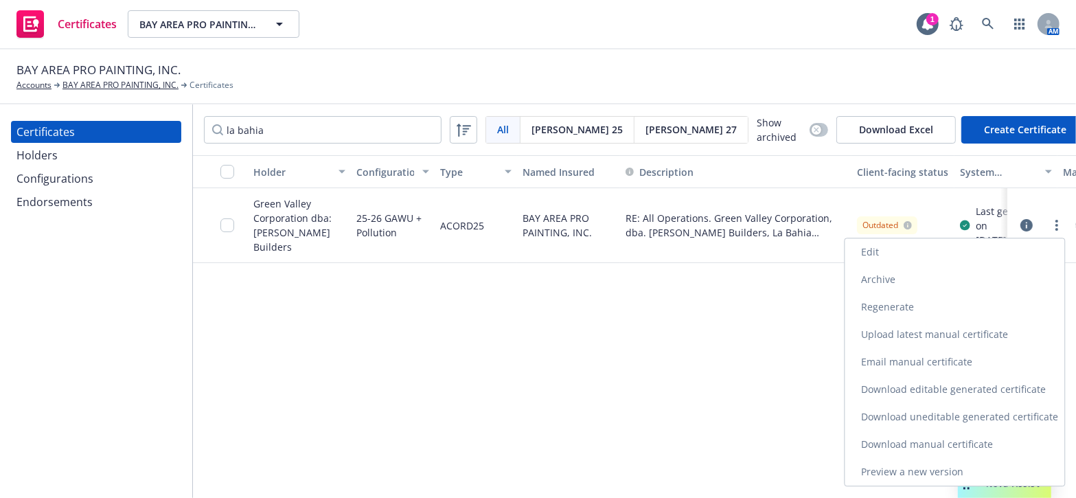
click at [900, 421] on link "Download uneditable generated certificate" at bounding box center [955, 416] width 220 height 27
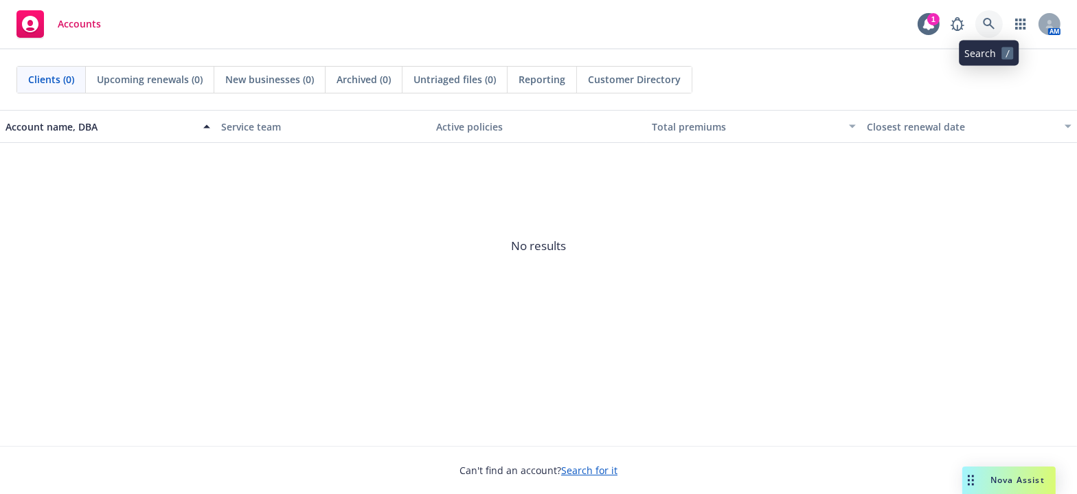
click at [993, 23] on icon at bounding box center [989, 24] width 12 height 12
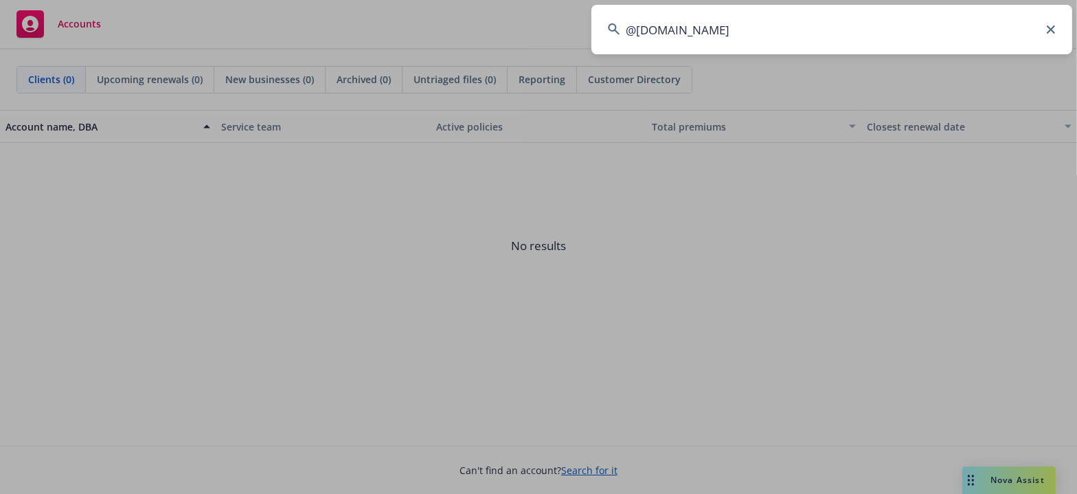
click at [825, 30] on input "@[DOMAIN_NAME]" at bounding box center [831, 29] width 481 height 49
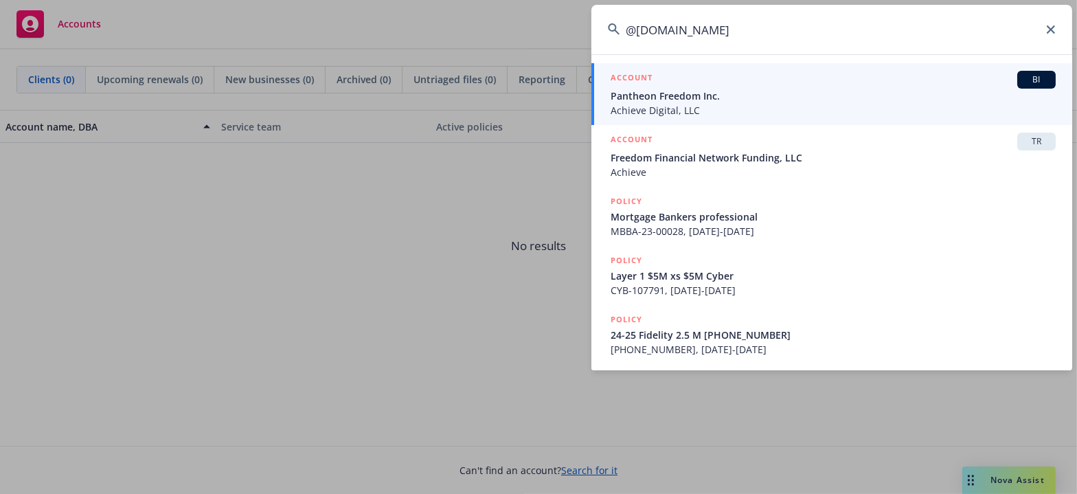
type input "@[DOMAIN_NAME]"
click at [710, 96] on span "Pantheon Freedom Inc." at bounding box center [833, 96] width 445 height 14
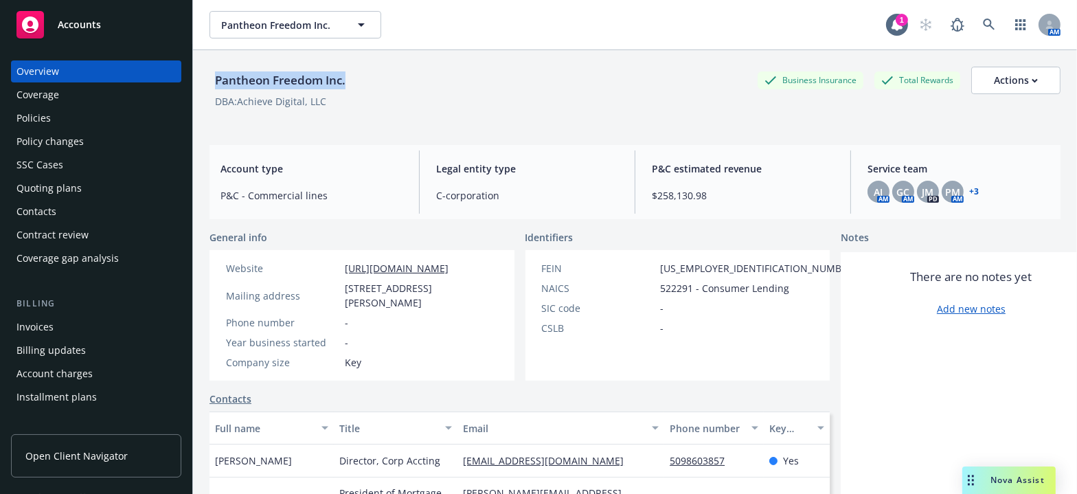
drag, startPoint x: 370, startPoint y: 83, endPoint x: 214, endPoint y: 86, distance: 155.9
click at [214, 86] on div "Pantheon Freedom Inc. Business Insurance Total Rewards Actions" at bounding box center [634, 80] width 851 height 27
copy div "Pantheon Freedom Inc."
click at [975, 14] on link at bounding box center [988, 24] width 27 height 27
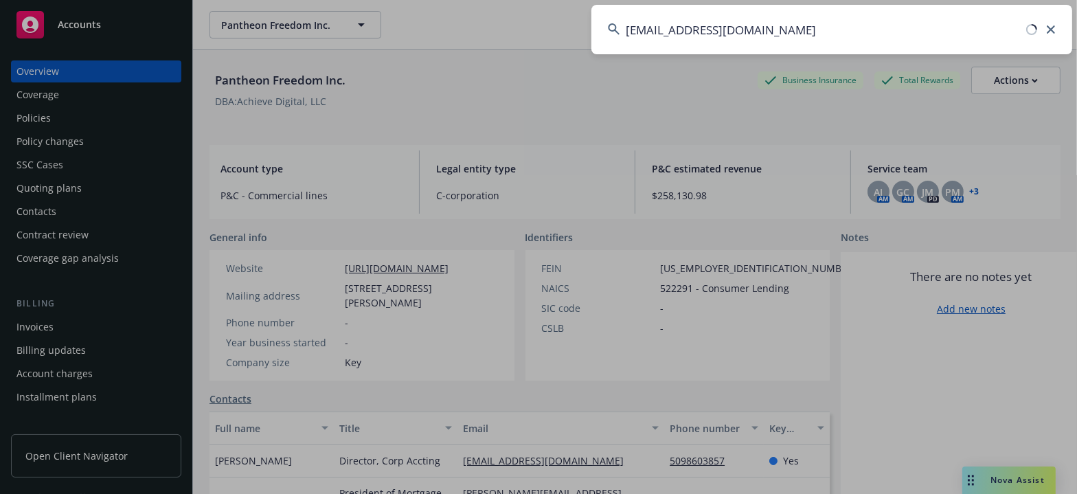
click at [783, 37] on input "[EMAIL_ADDRESS][DOMAIN_NAME]" at bounding box center [831, 29] width 481 height 49
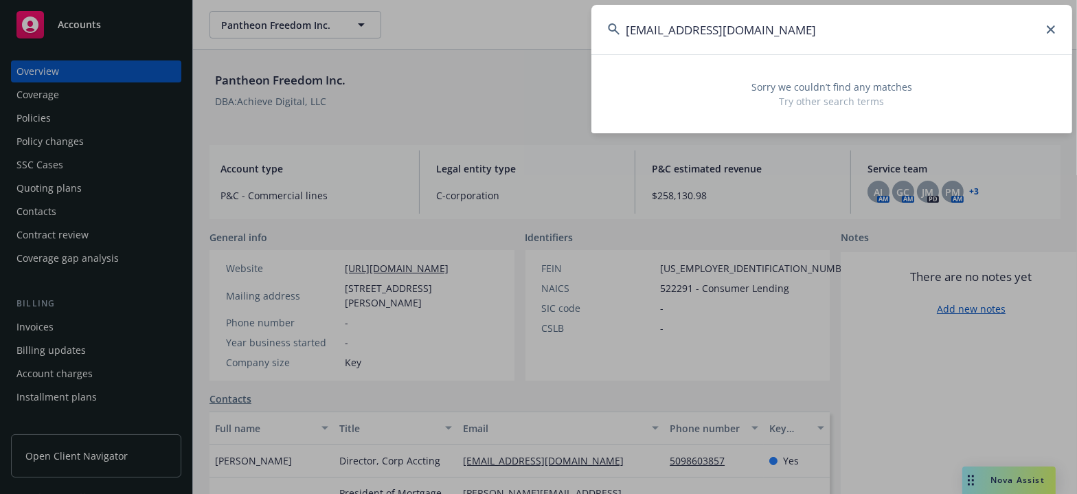
type input "[EMAIL_ADDRESS][DOMAIN_NAME]"
